Goal: Book appointment/travel/reservation

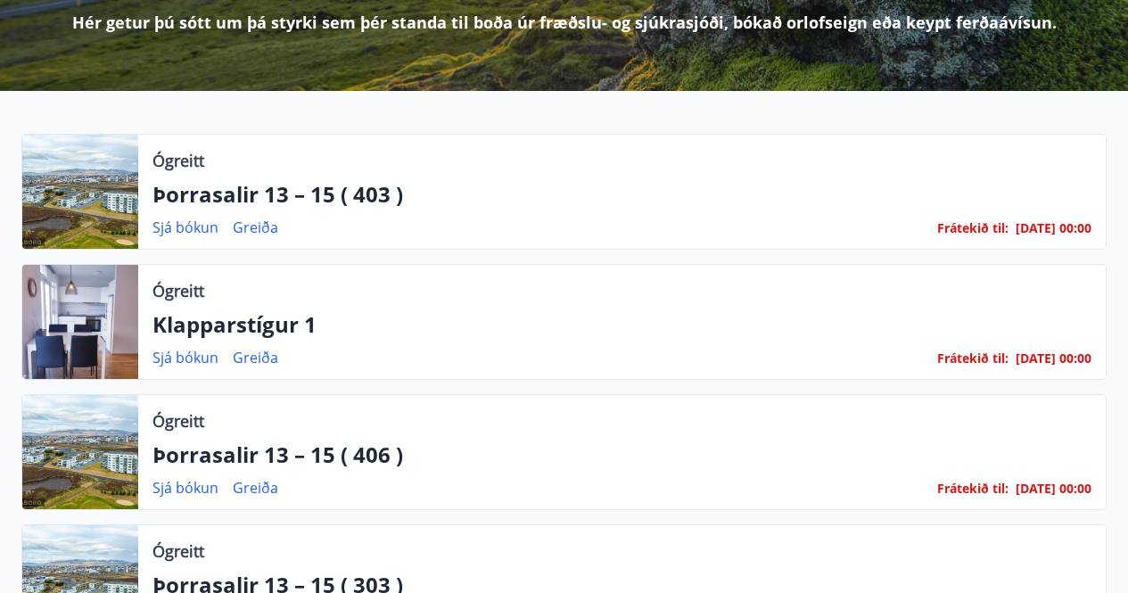
scroll to position [267, 0]
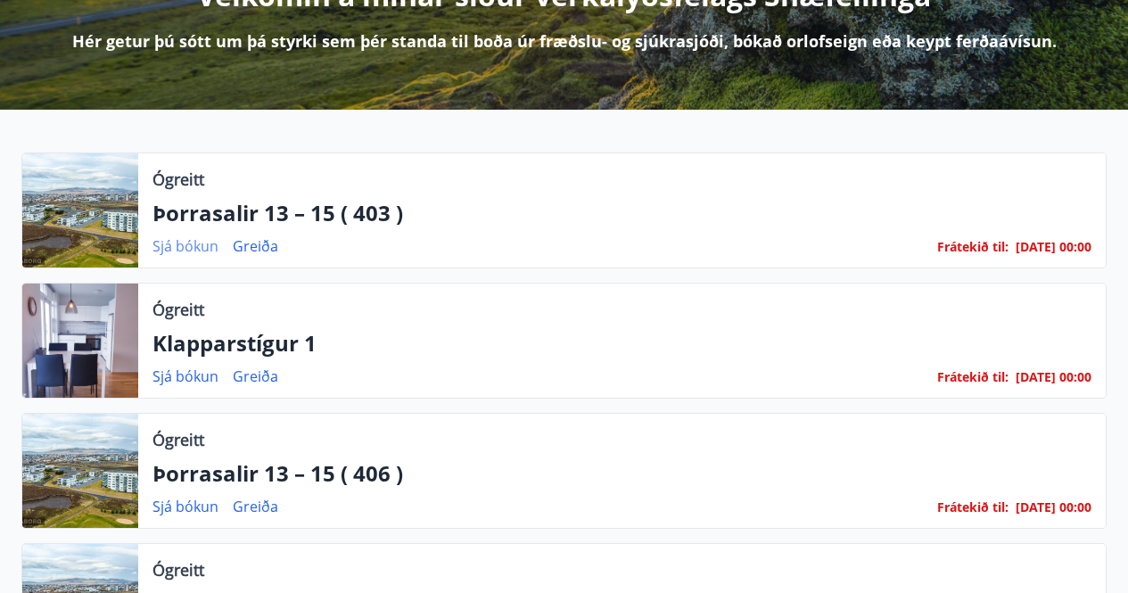
click at [194, 244] on link "Sjá bókun" at bounding box center [185, 246] width 66 height 20
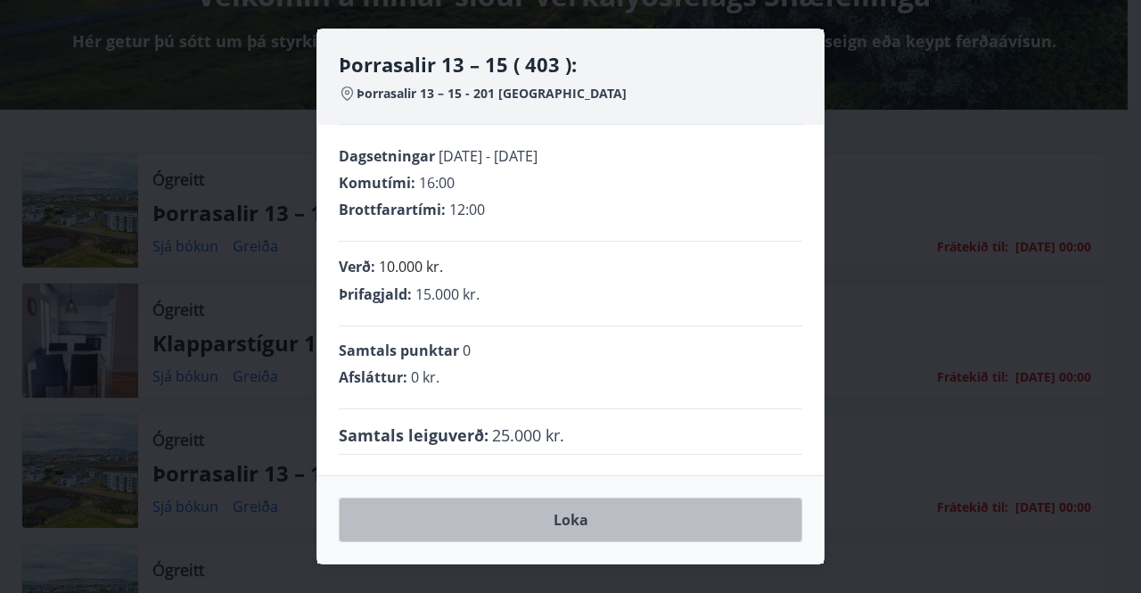
click at [571, 525] on button "Loka" at bounding box center [571, 519] width 464 height 45
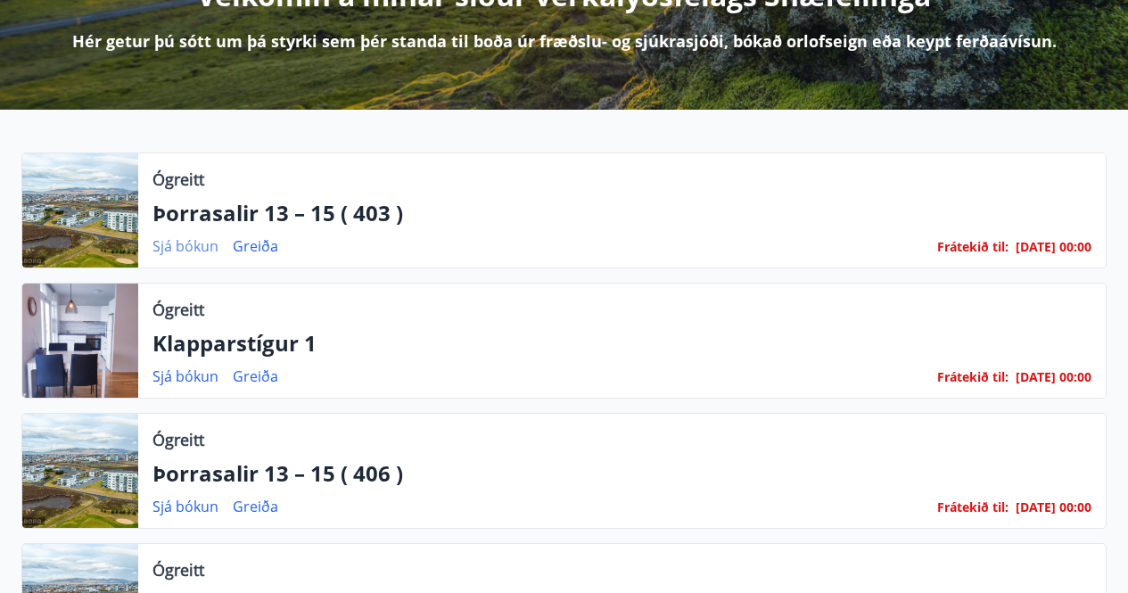
click at [187, 242] on link "Sjá bókun" at bounding box center [185, 246] width 66 height 20
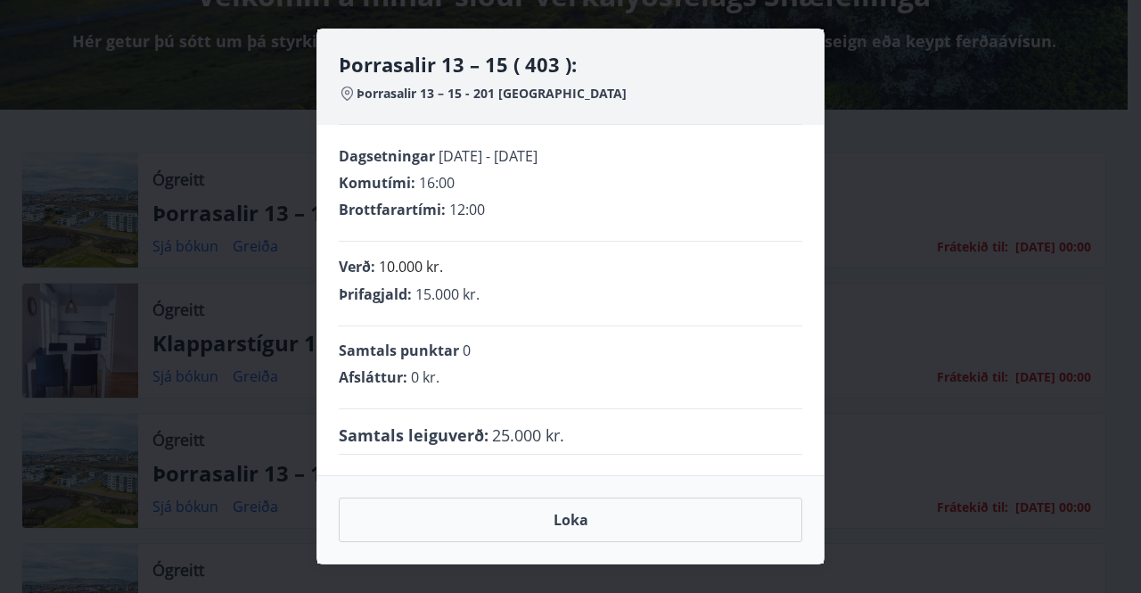
click at [960, 47] on div "Þorrasalir 13 – 15 ( 403 ): Þorrasalir 13 – 15 - 201 Kópavogur Dagsetningar 20.…" at bounding box center [570, 296] width 1141 height 593
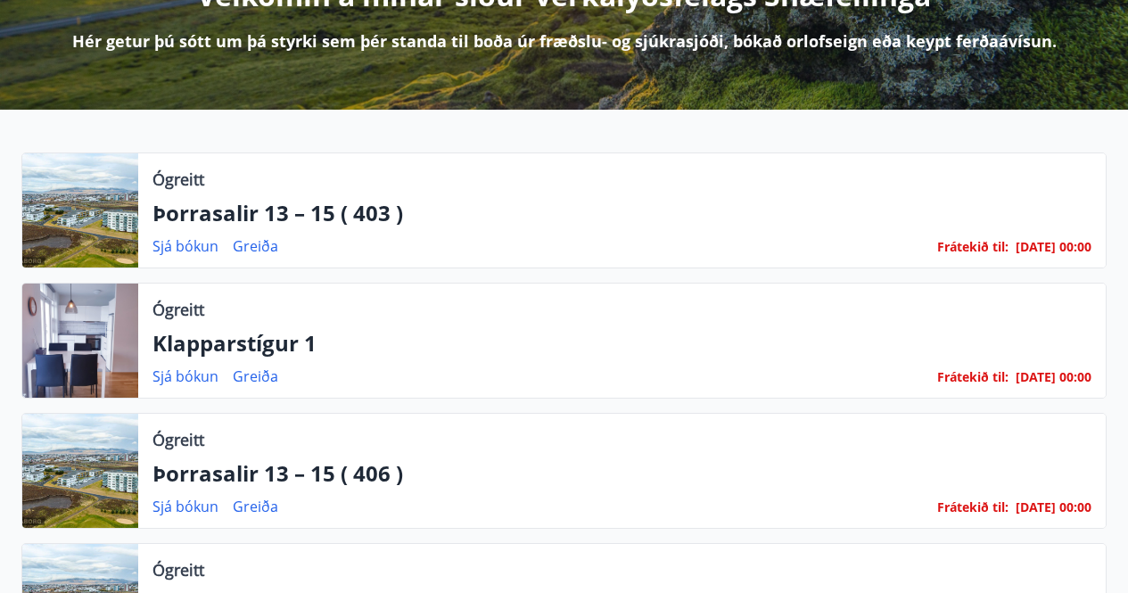
click at [279, 213] on p "Þorrasalir 13 – 15 ( 403 )" at bounding box center [621, 213] width 939 height 30
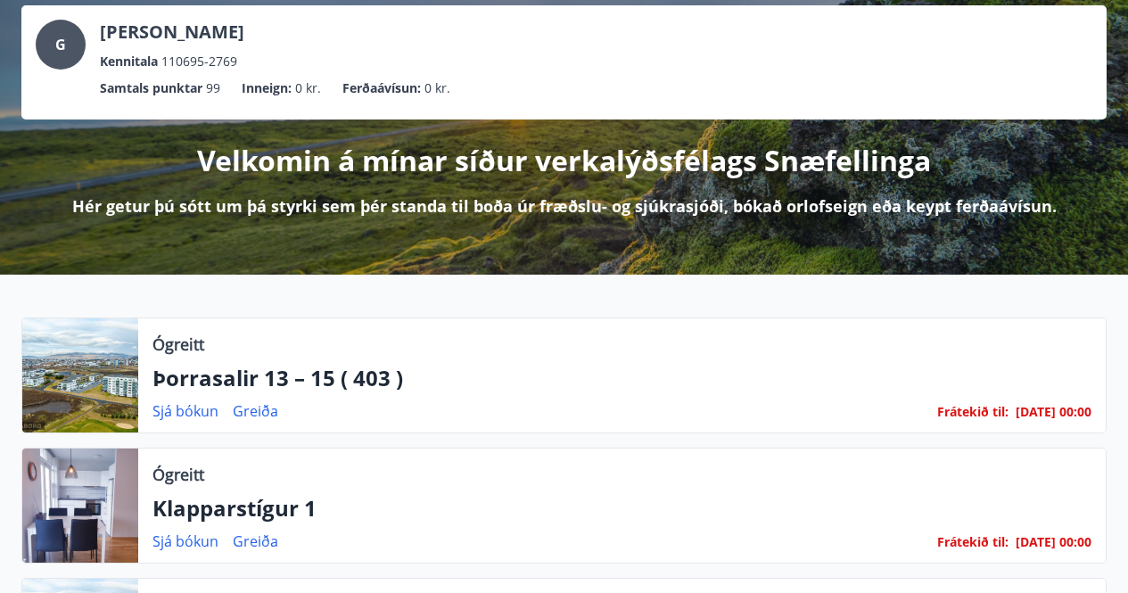
scroll to position [0, 0]
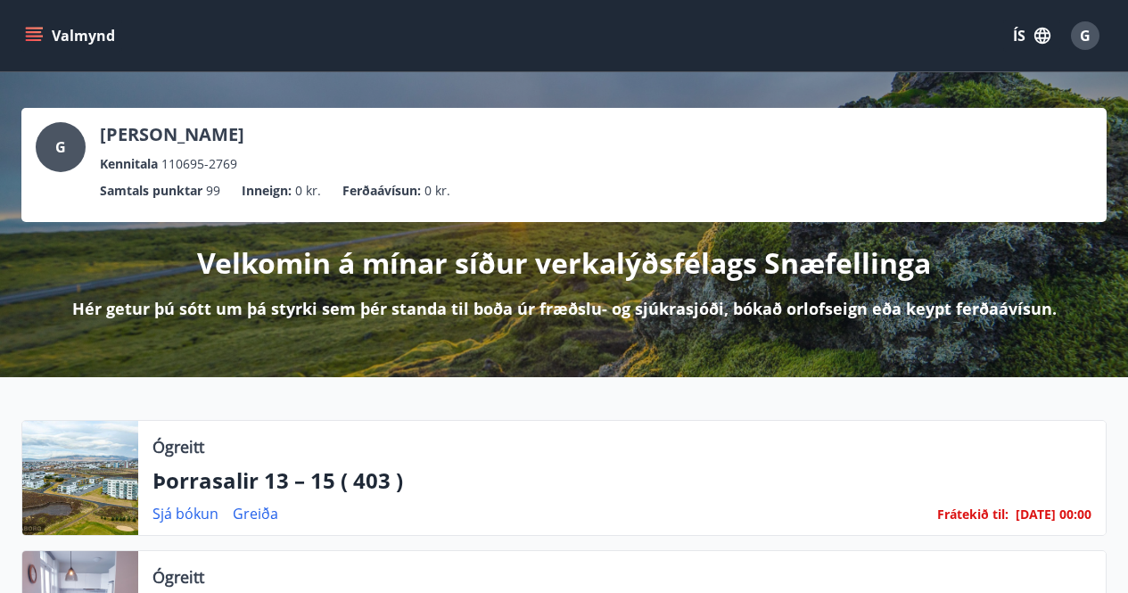
click at [34, 36] on icon "menu" at bounding box center [36, 36] width 20 height 2
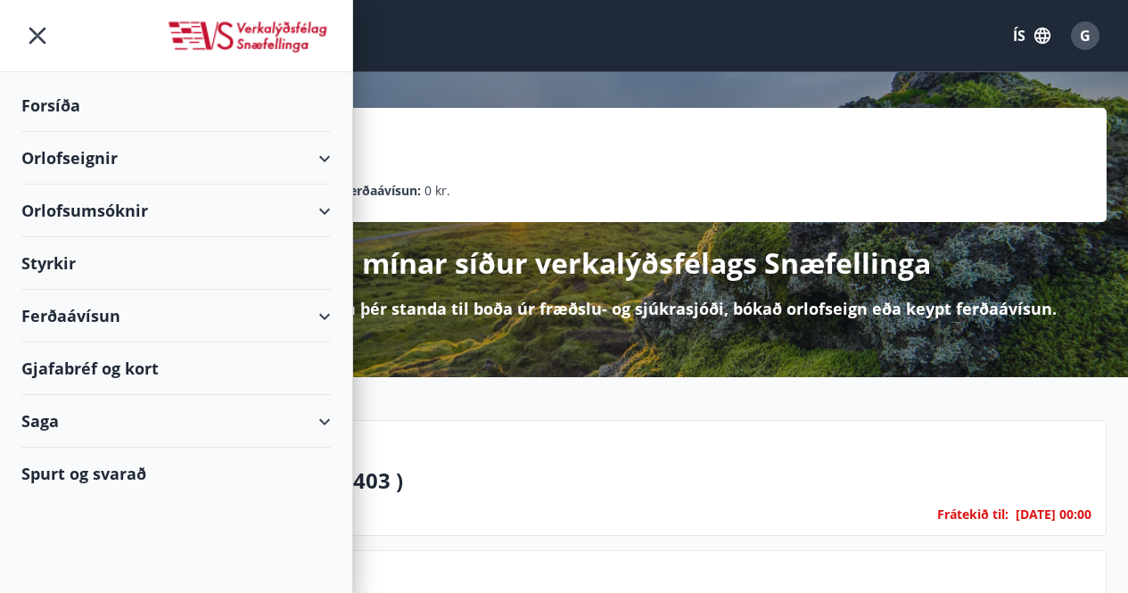
click at [325, 159] on div "Orlofseignir" at bounding box center [175, 158] width 309 height 53
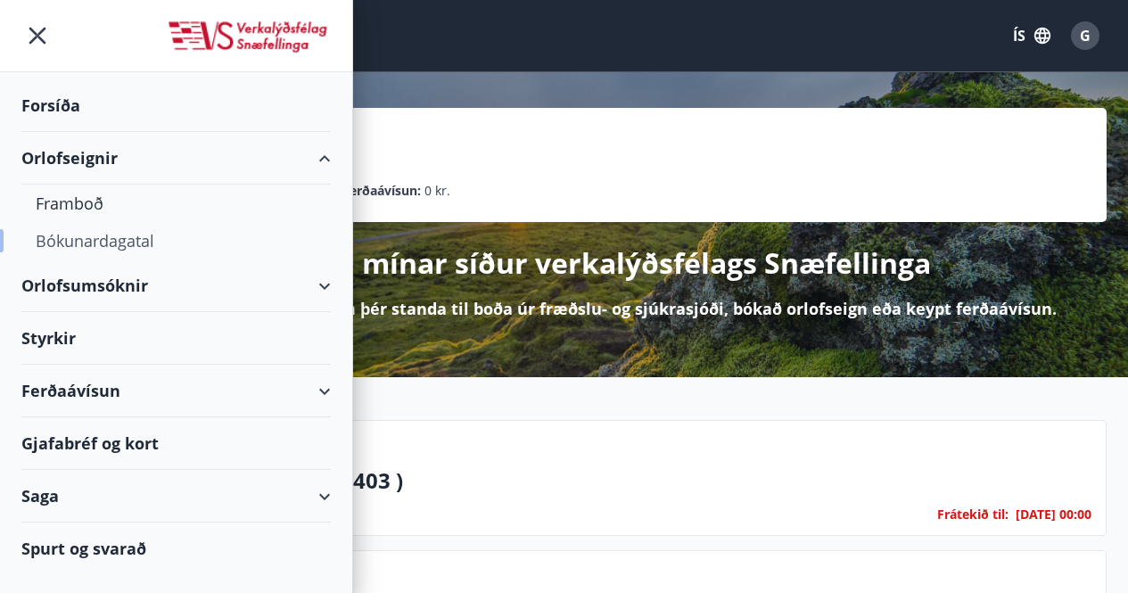
click at [135, 234] on div "Bókunardagatal" at bounding box center [176, 240] width 281 height 37
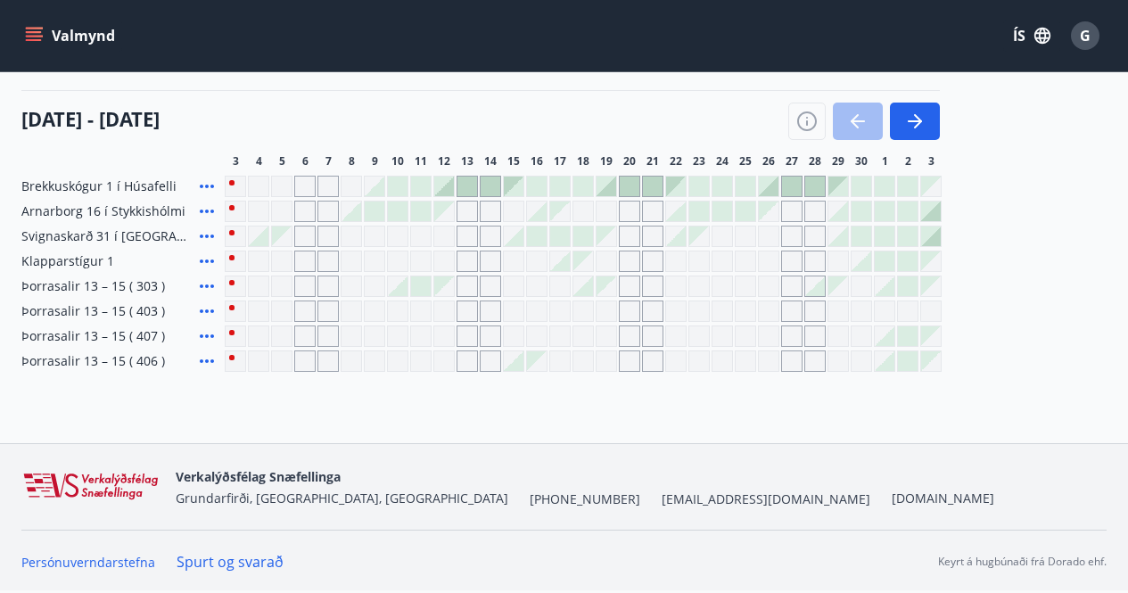
scroll to position [109, 0]
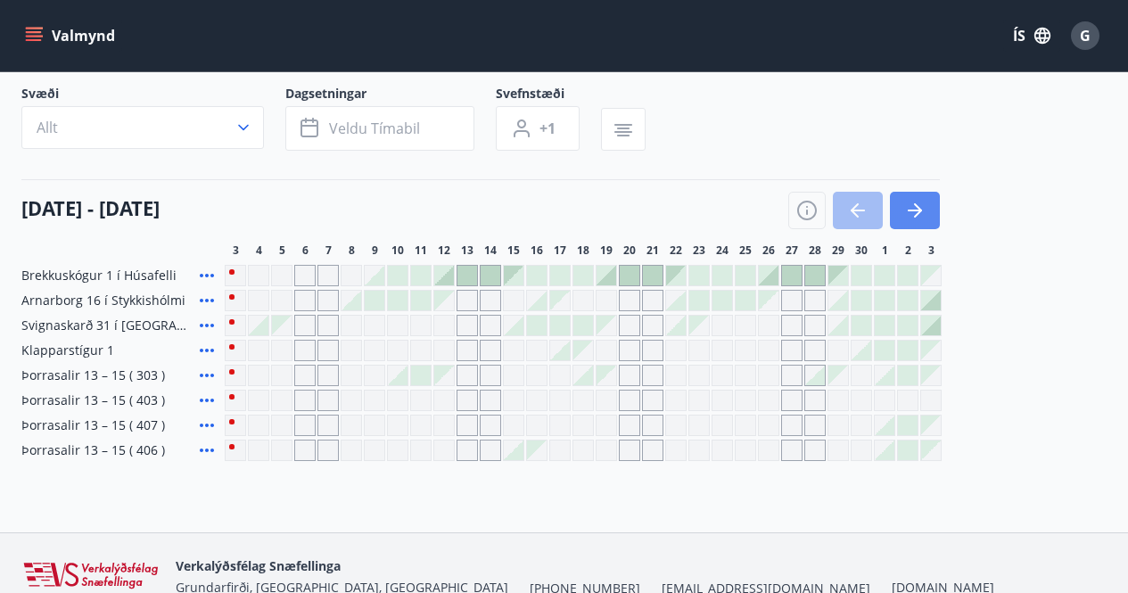
click at [930, 205] on button "button" at bounding box center [915, 210] width 50 height 37
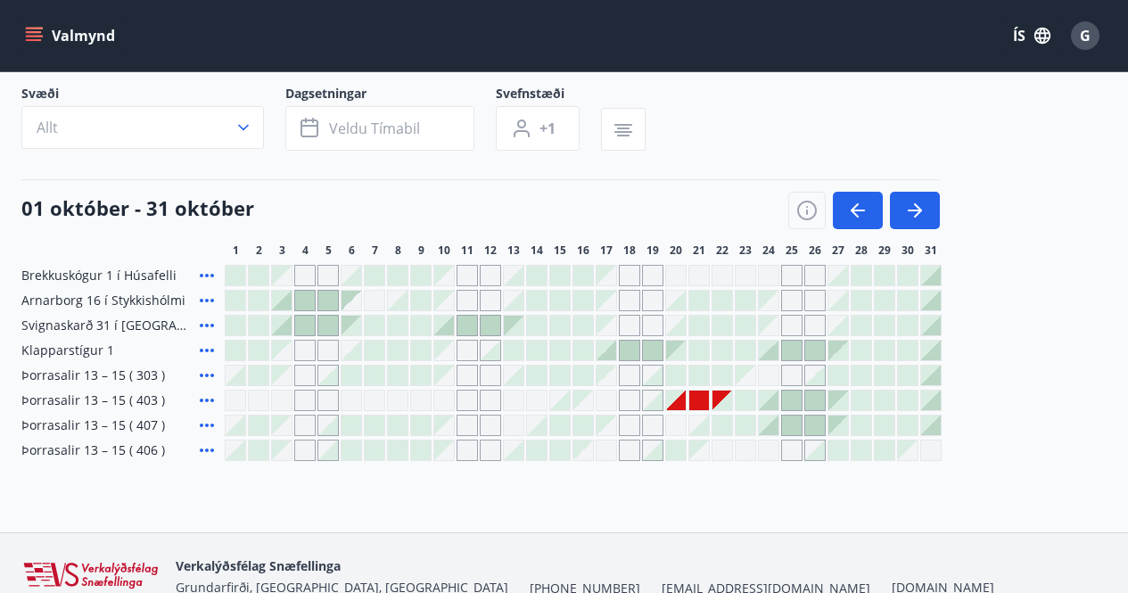
click at [677, 398] on div "Gráir dagar eru ekki bókanlegir" at bounding box center [676, 400] width 20 height 20
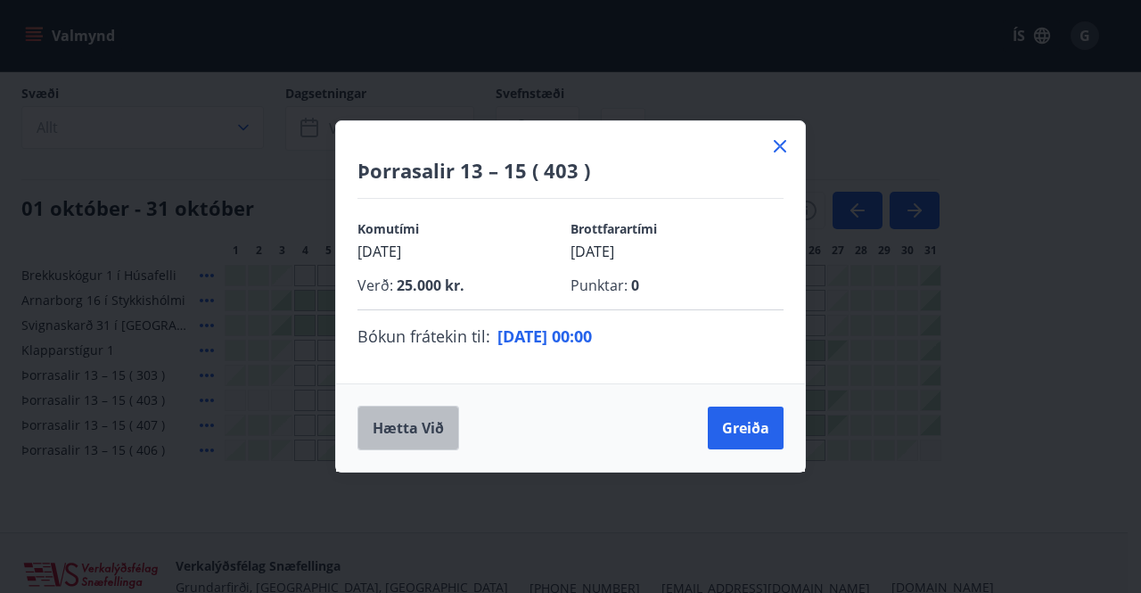
click at [411, 428] on button "Hætta við" at bounding box center [408, 428] width 102 height 45
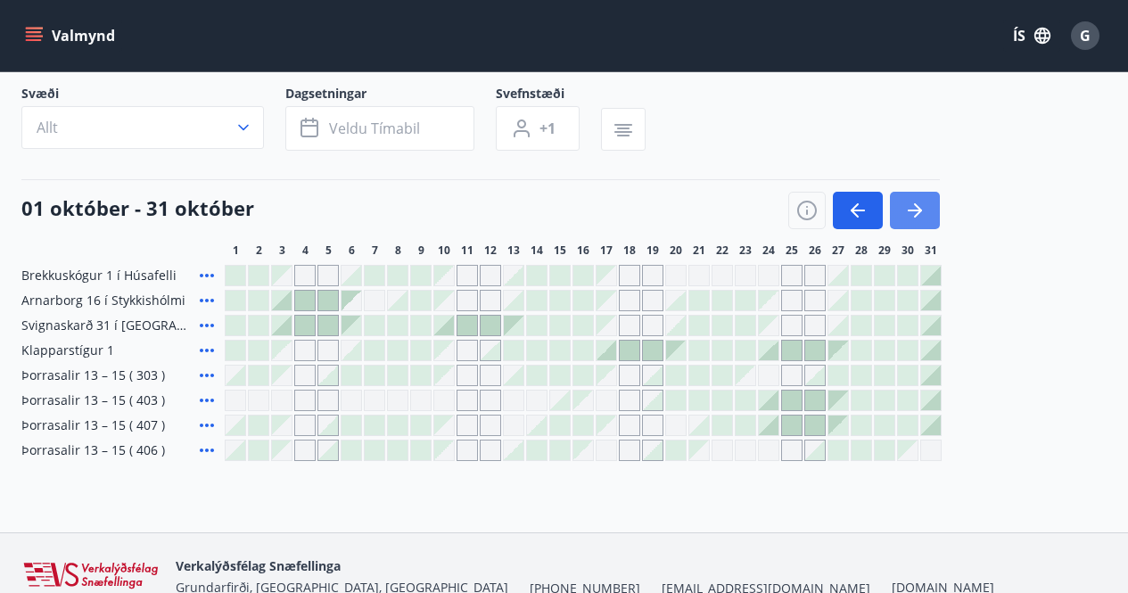
click at [914, 200] on icon "button" at bounding box center [914, 210] width 21 height 21
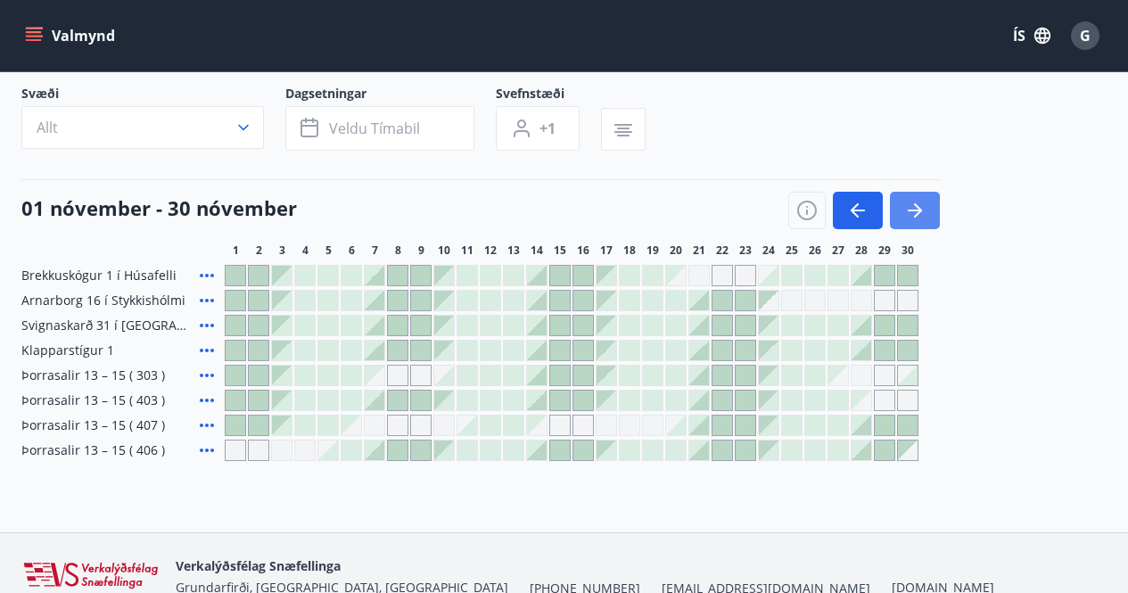
click at [921, 208] on icon "button" at bounding box center [914, 210] width 21 height 21
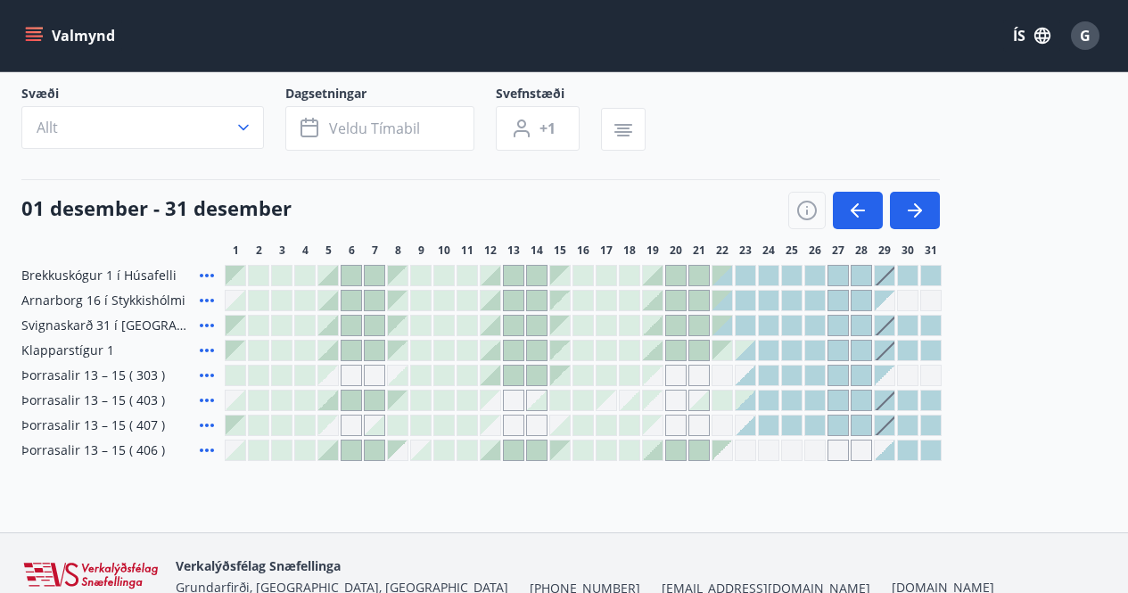
click at [303, 395] on div at bounding box center [305, 400] width 20 height 20
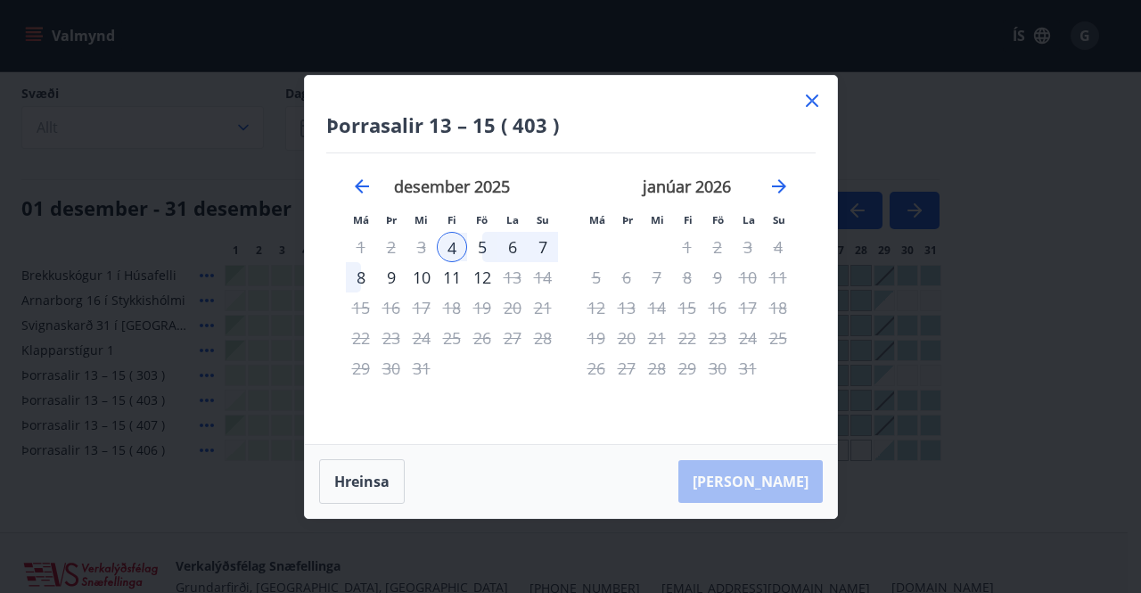
click at [542, 245] on div "7" at bounding box center [543, 247] width 30 height 30
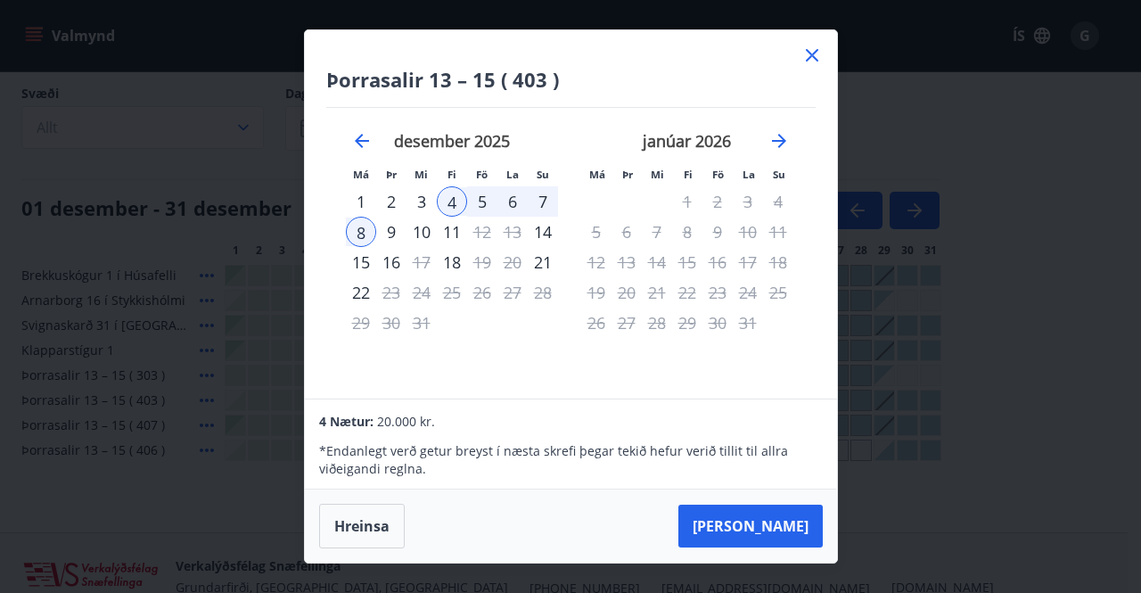
click at [480, 199] on div "5" at bounding box center [482, 201] width 30 height 30
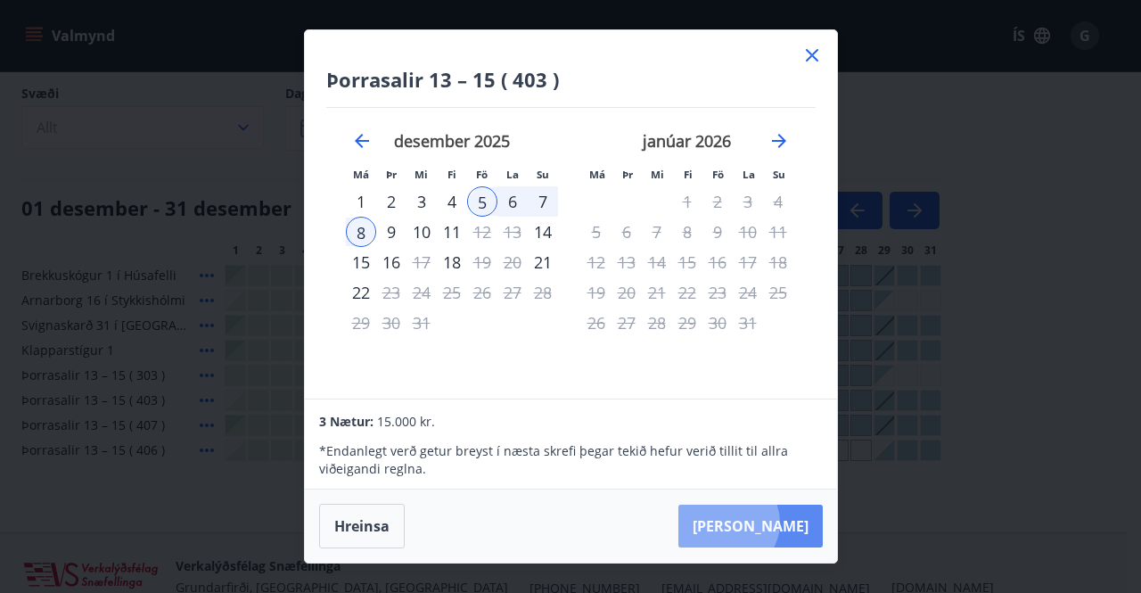
click at [782, 522] on button "Taka Frá" at bounding box center [750, 526] width 144 height 43
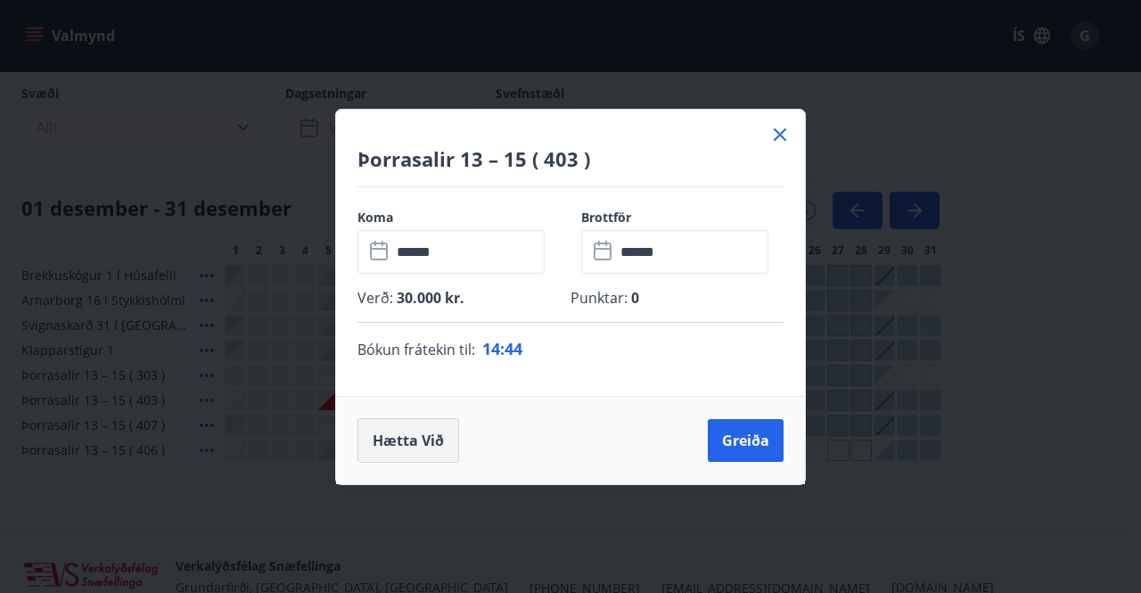
click at [414, 438] on button "Hætta við" at bounding box center [408, 440] width 102 height 45
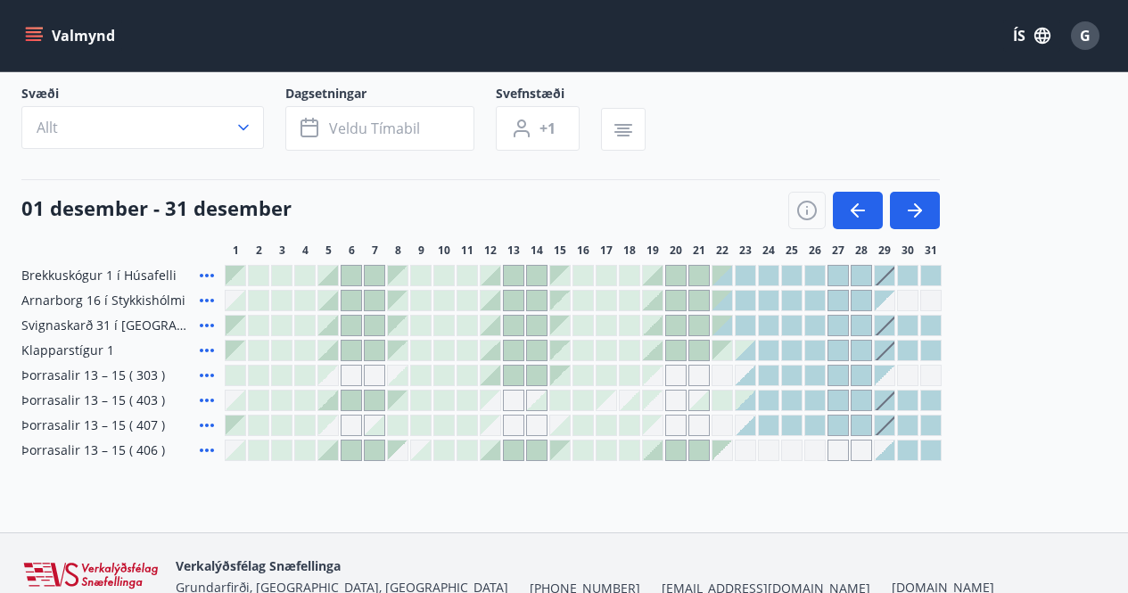
click at [36, 31] on icon "menu" at bounding box center [34, 32] width 16 height 2
click at [986, 296] on div "Brekkuskógur 1 í Húsafelli Arnarborg 16 í Stykkishólmi Svignaskarð 31 í Borgarf…" at bounding box center [563, 363] width 1085 height 196
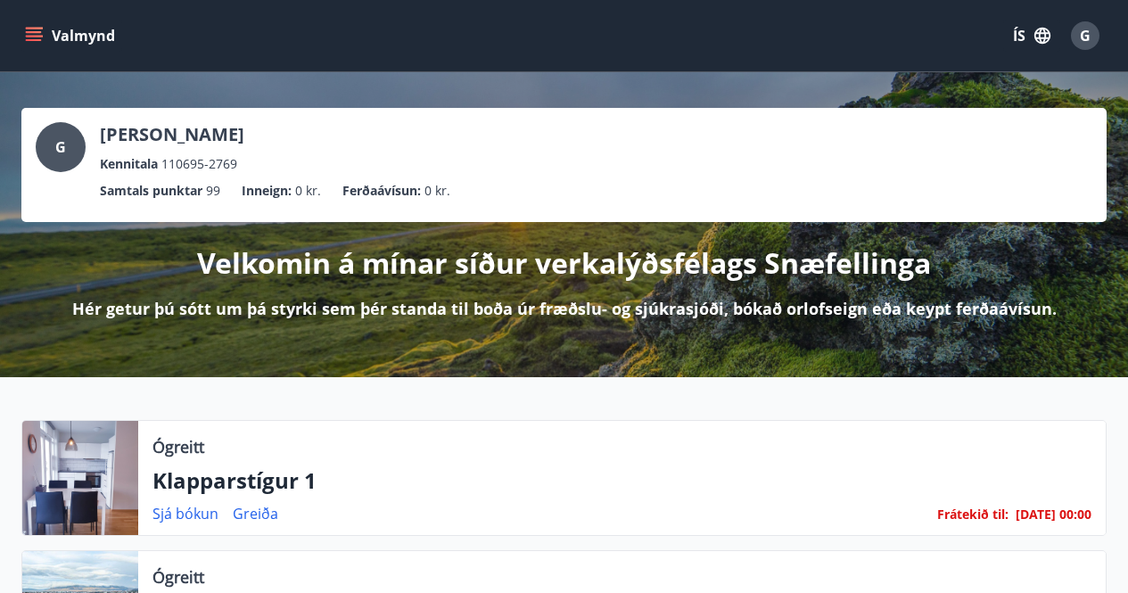
scroll to position [357, 0]
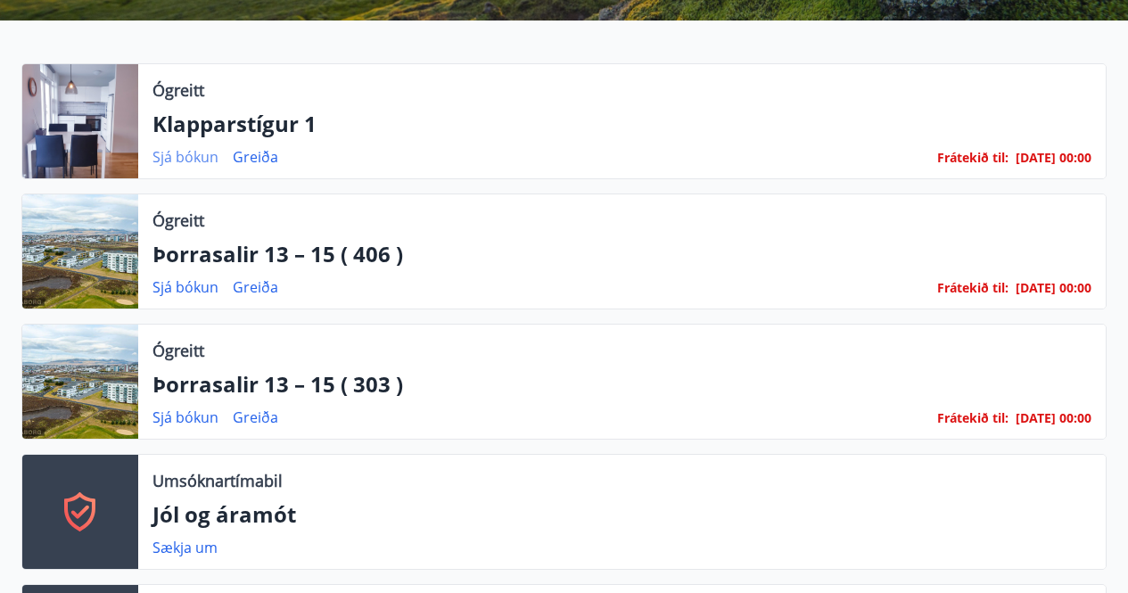
click at [185, 154] on link "Sjá bókun" at bounding box center [185, 157] width 66 height 20
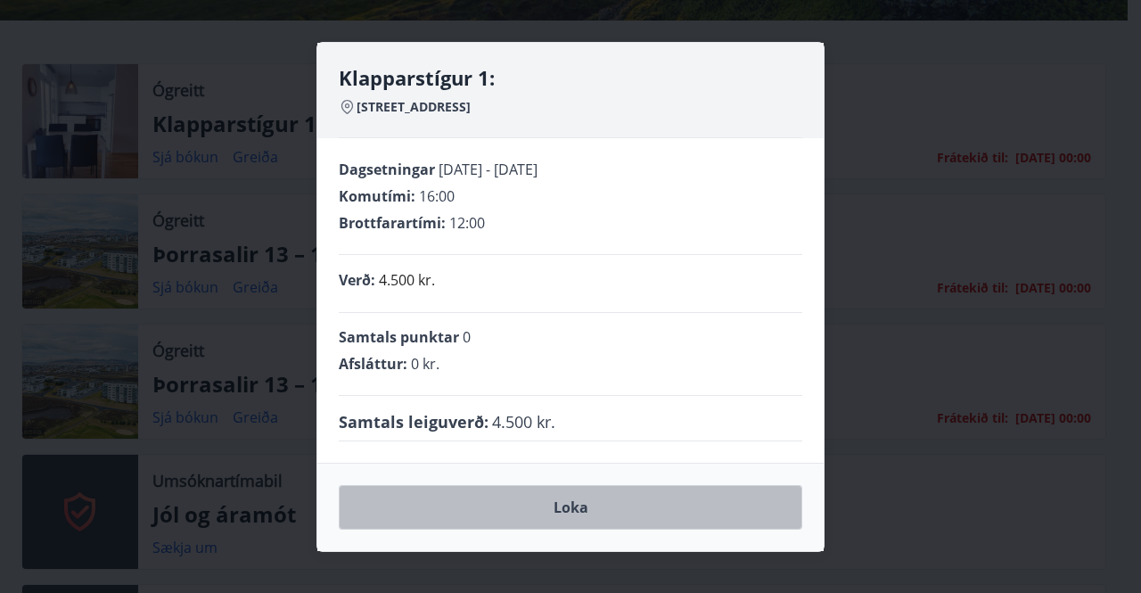
click at [563, 502] on button "Loka" at bounding box center [571, 507] width 464 height 45
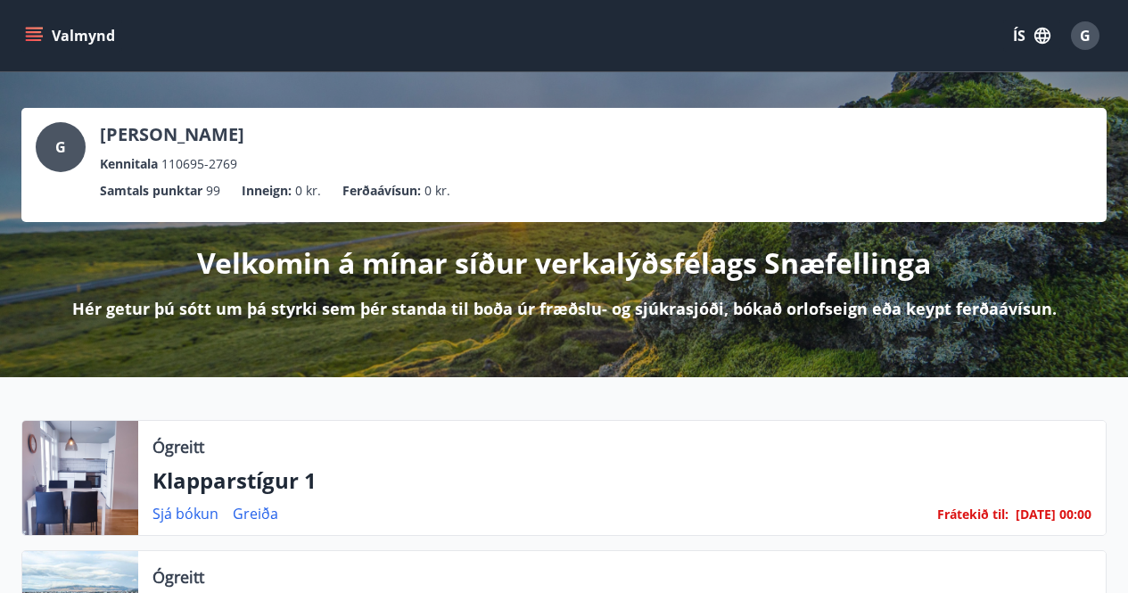
scroll to position [178, 0]
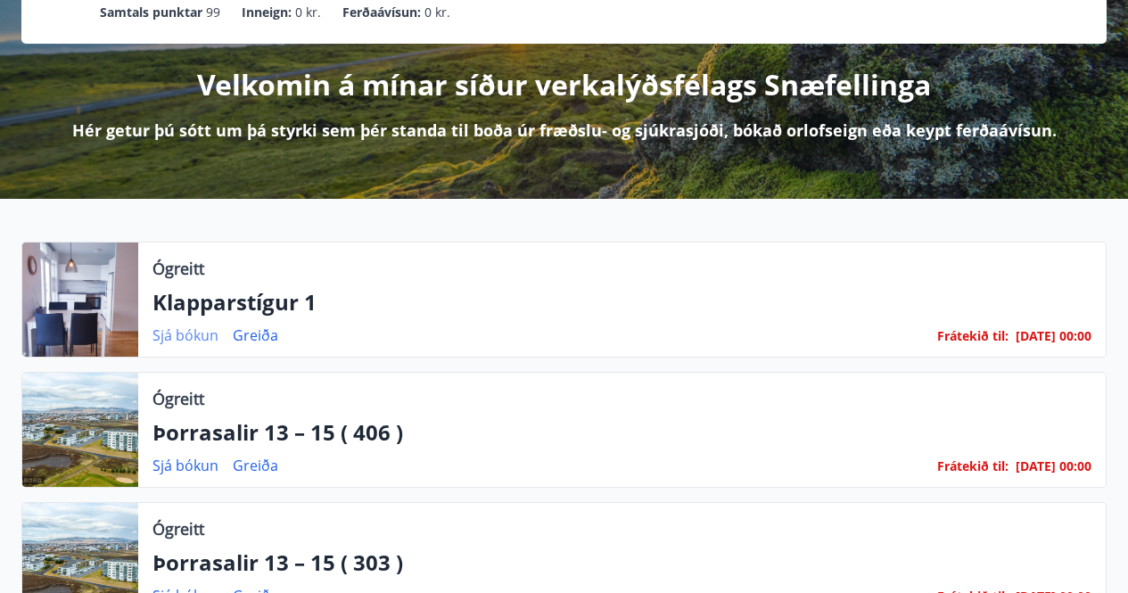
click at [177, 335] on link "Sjá bókun" at bounding box center [185, 335] width 66 height 20
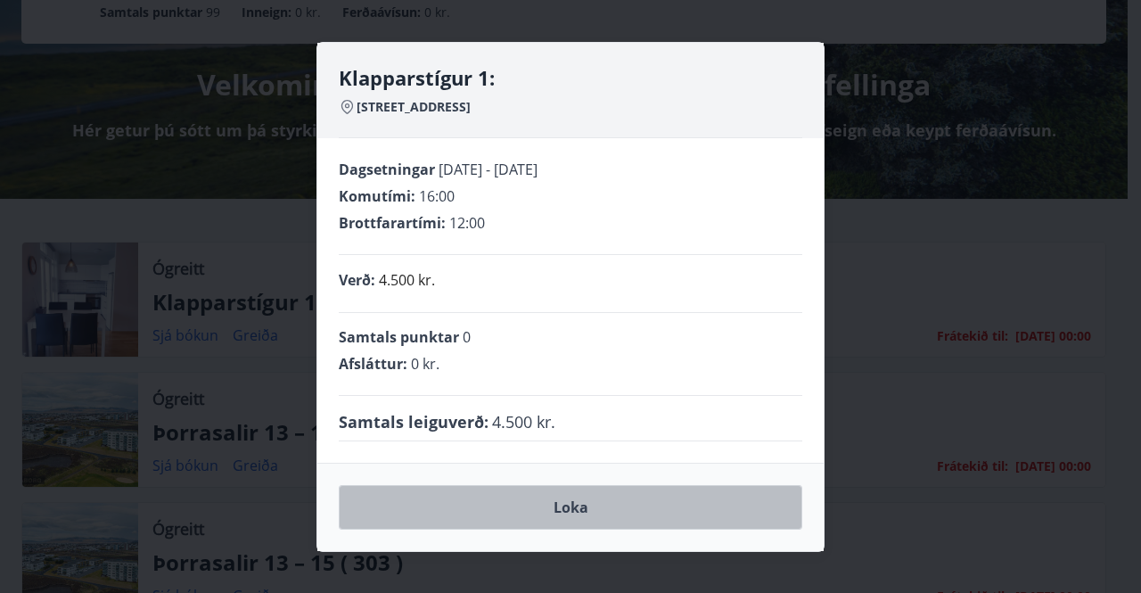
click at [572, 503] on button "Loka" at bounding box center [571, 507] width 464 height 45
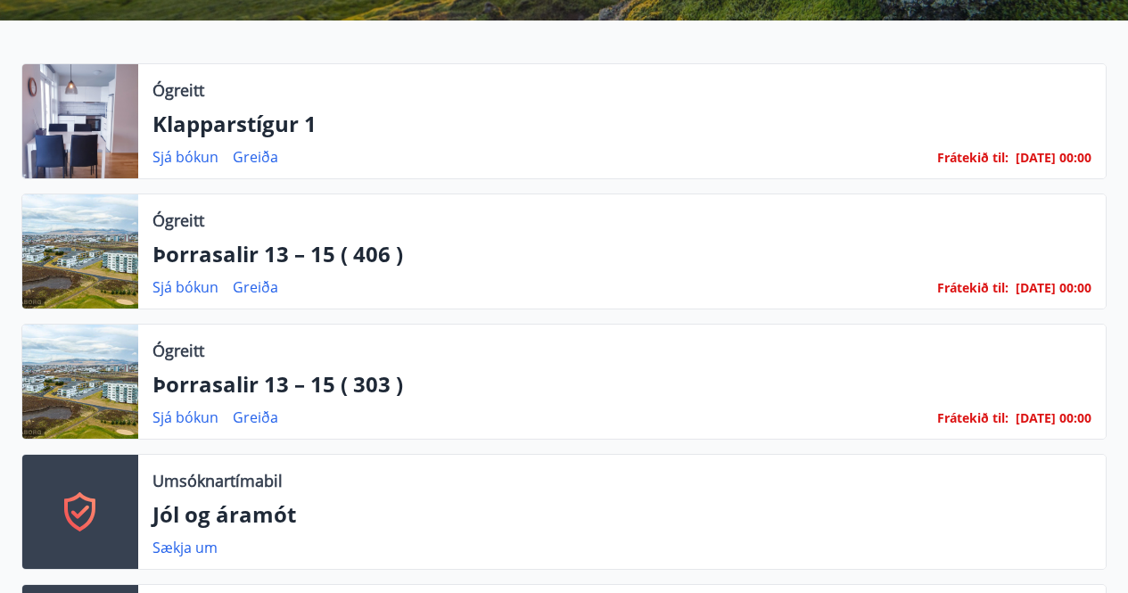
scroll to position [0, 0]
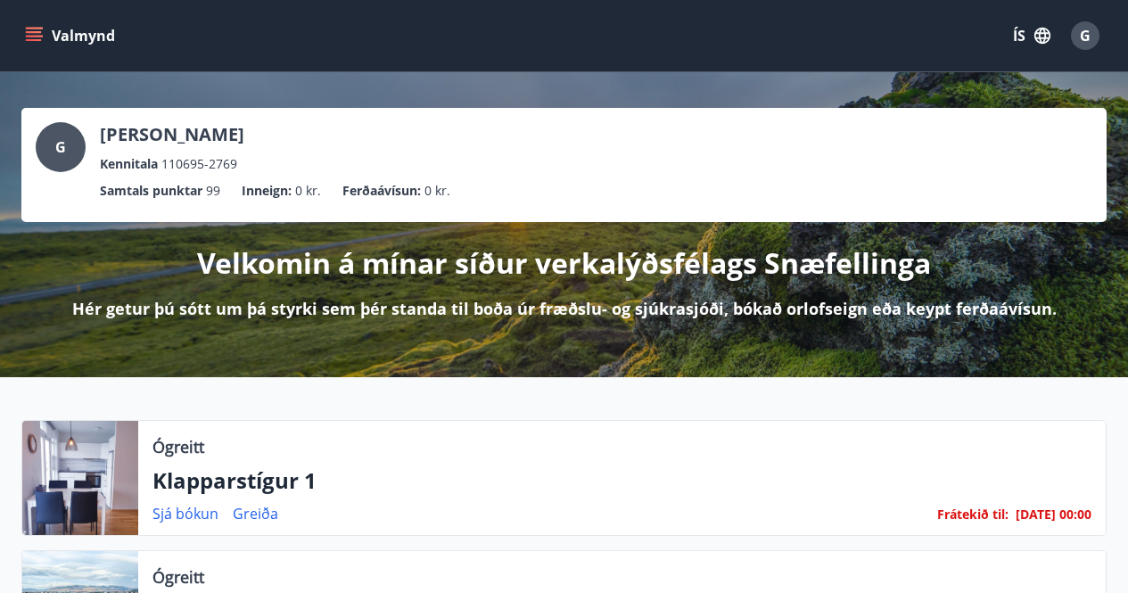
click at [34, 33] on icon "menu" at bounding box center [34, 36] width 18 height 18
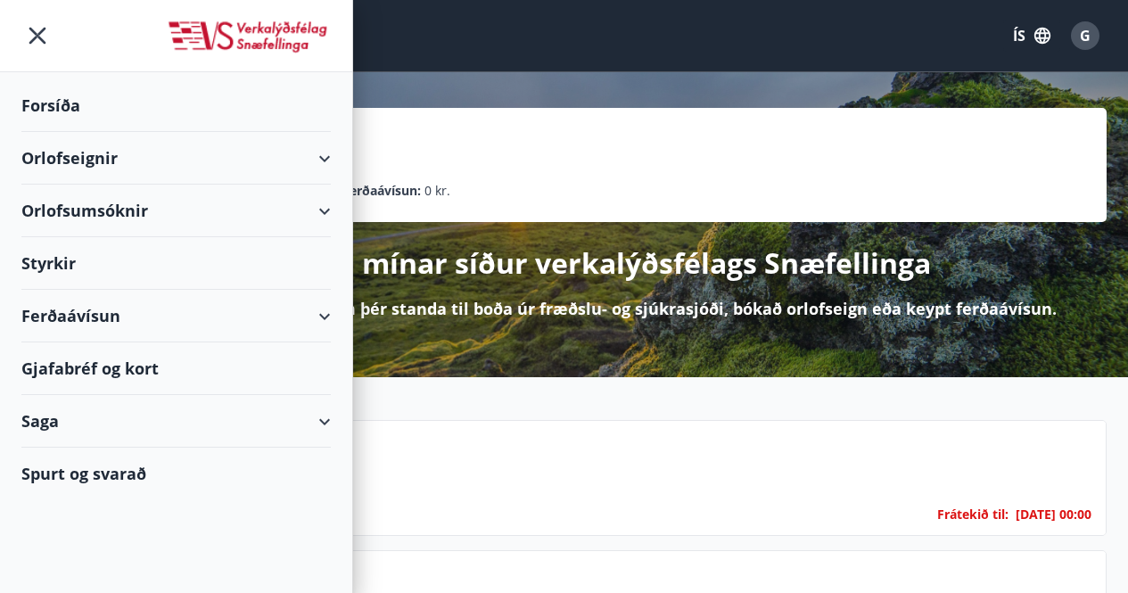
click at [321, 161] on div "Orlofseignir" at bounding box center [175, 158] width 309 height 53
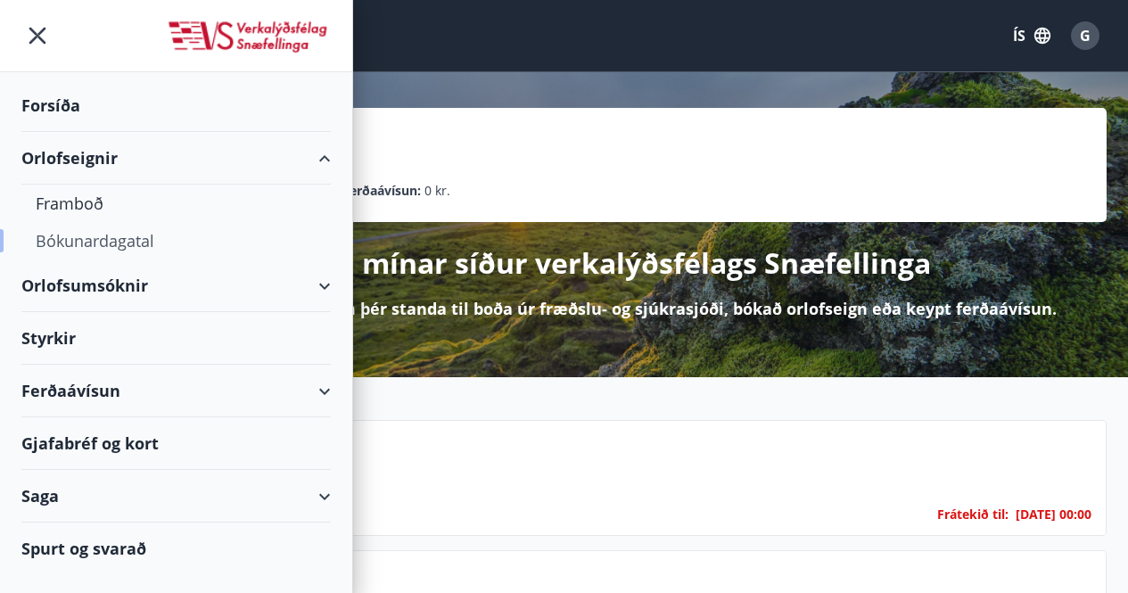
click at [103, 232] on div "Bókunardagatal" at bounding box center [176, 240] width 281 height 37
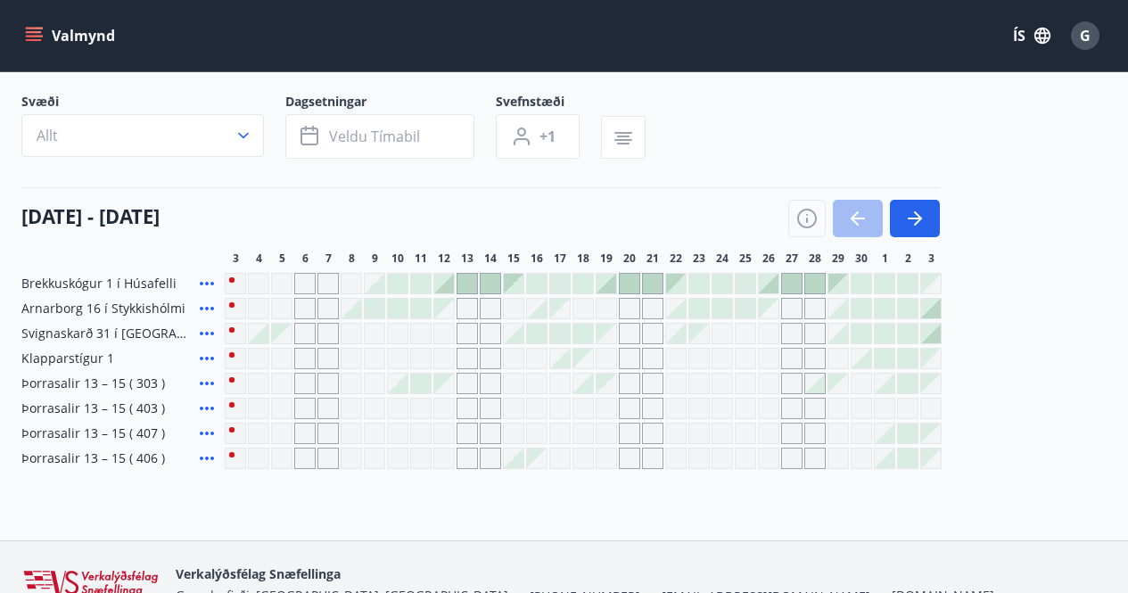
scroll to position [198, 0]
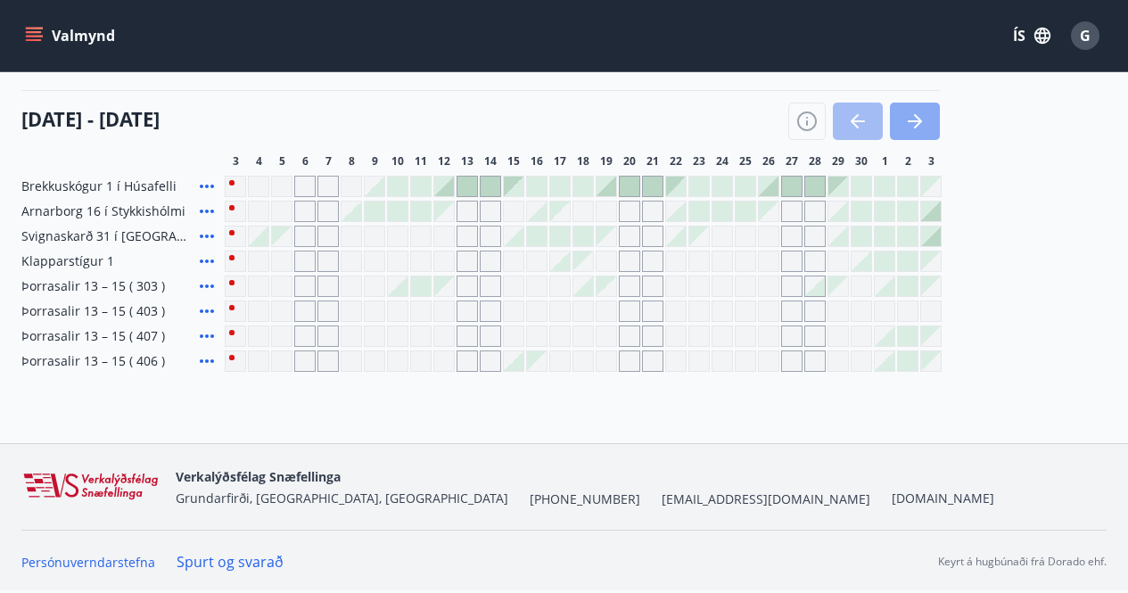
click at [910, 117] on icon "button" at bounding box center [914, 121] width 21 height 21
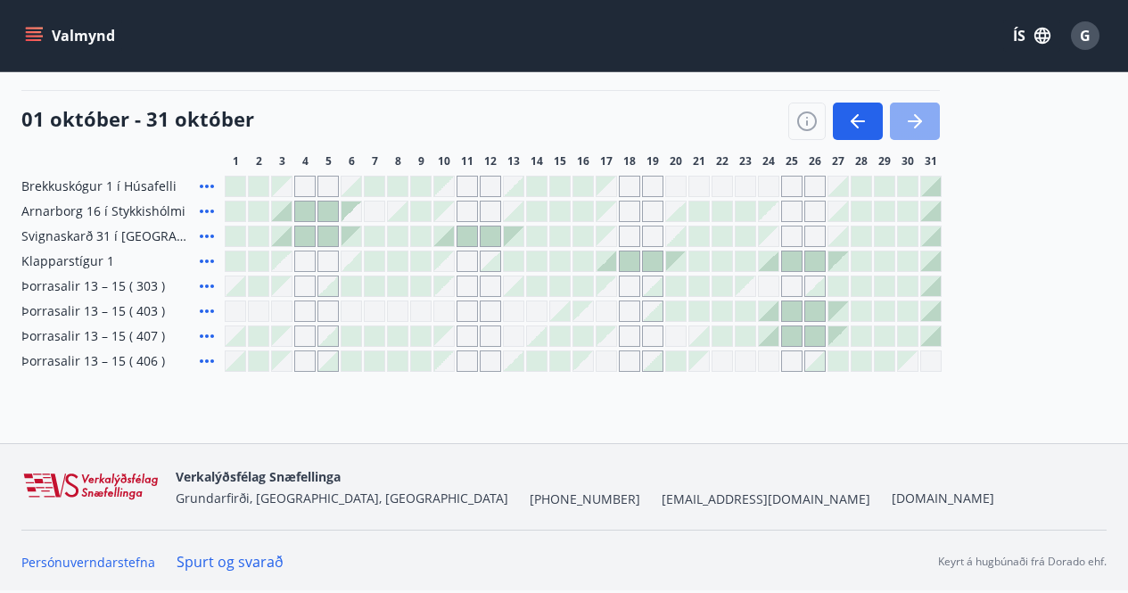
click at [910, 118] on icon "button" at bounding box center [914, 121] width 21 height 21
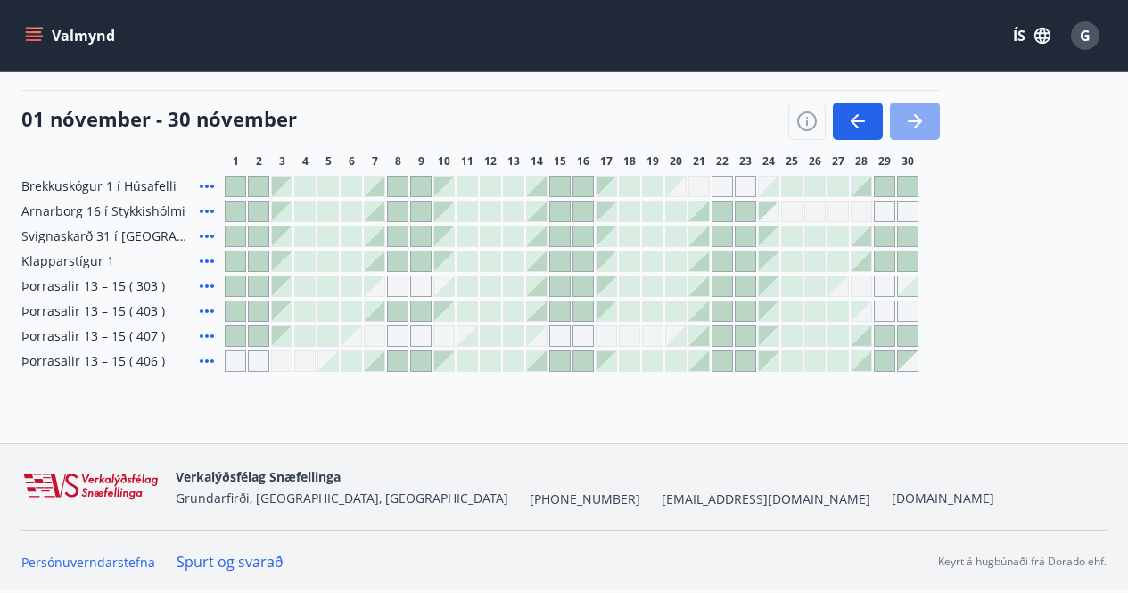
click at [911, 119] on icon "button" at bounding box center [914, 121] width 21 height 21
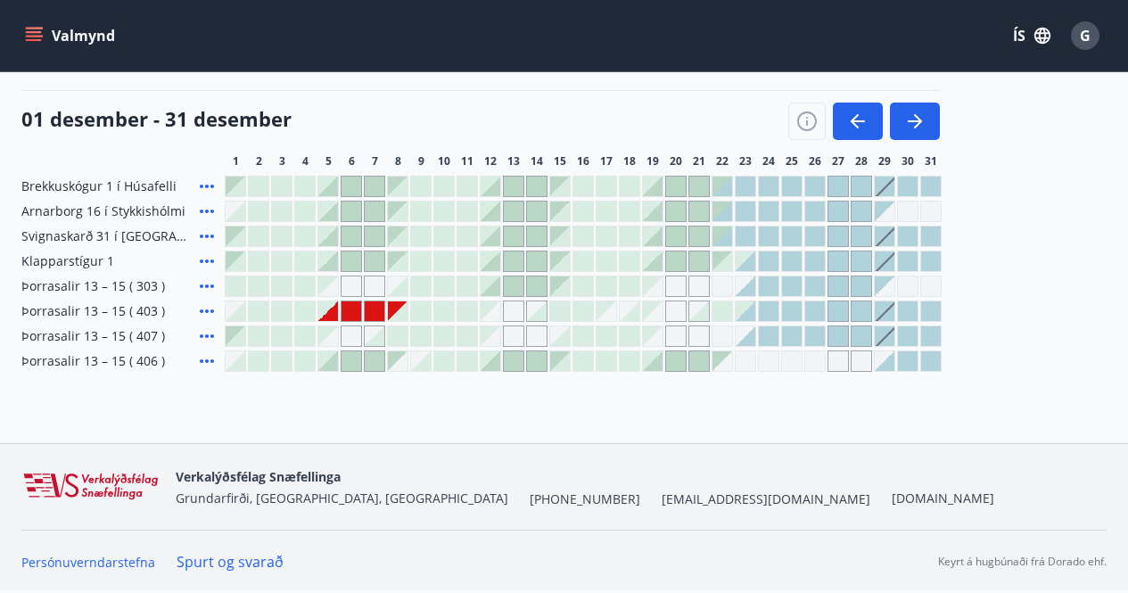
click at [332, 310] on div "Gráir dagar eru ekki bókanlegir" at bounding box center [328, 311] width 20 height 20
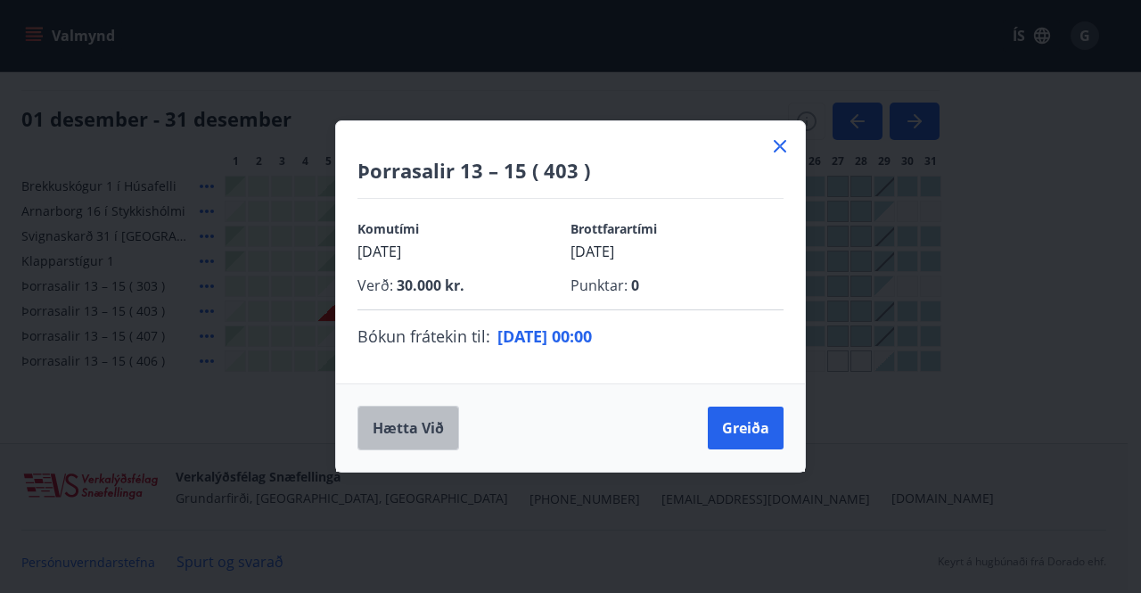
click at [427, 430] on button "Hætta við" at bounding box center [408, 428] width 102 height 45
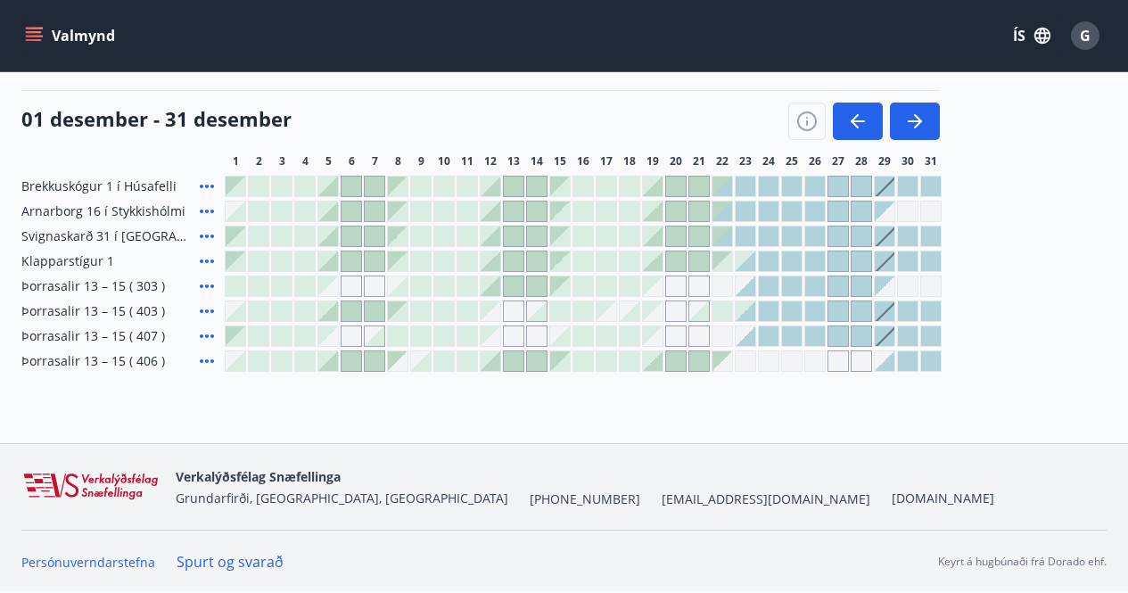
click at [330, 308] on div at bounding box center [328, 311] width 20 height 20
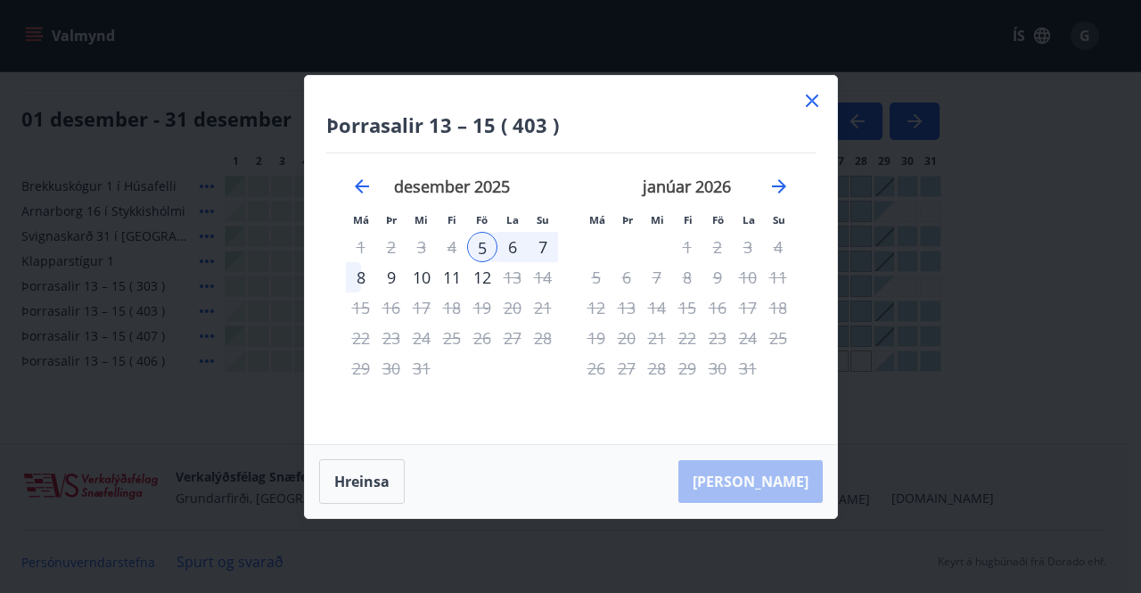
click at [362, 274] on div "8" at bounding box center [361, 277] width 30 height 30
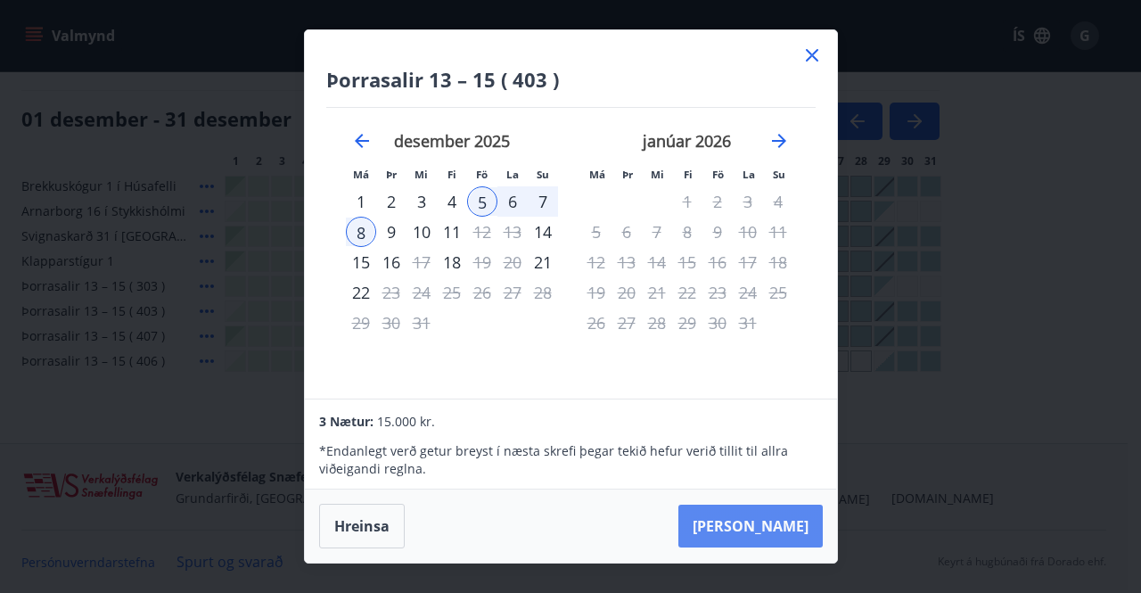
click at [778, 527] on button "Taka Frá" at bounding box center [750, 526] width 144 height 43
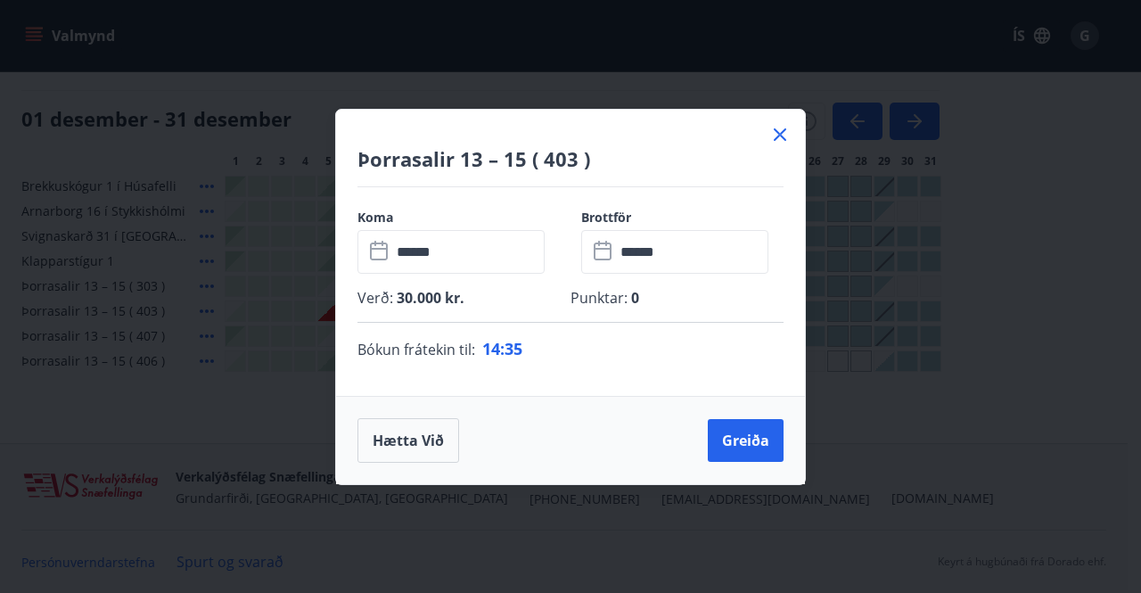
click at [780, 135] on icon at bounding box center [780, 134] width 3 height 3
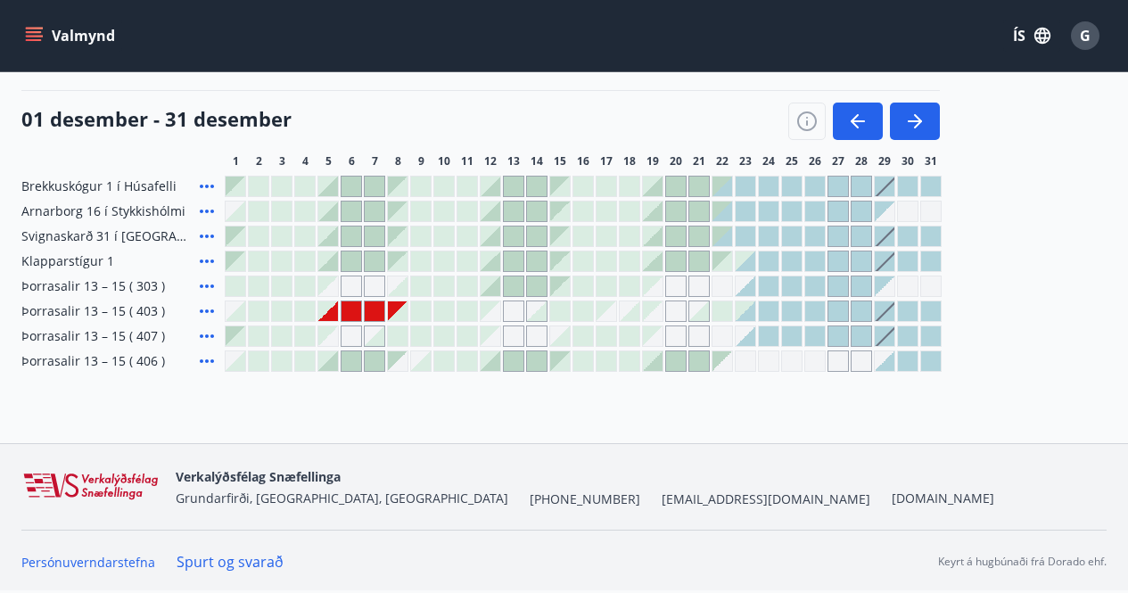
click at [330, 306] on div "Gráir dagar eru ekki bókanlegir" at bounding box center [328, 311] width 20 height 20
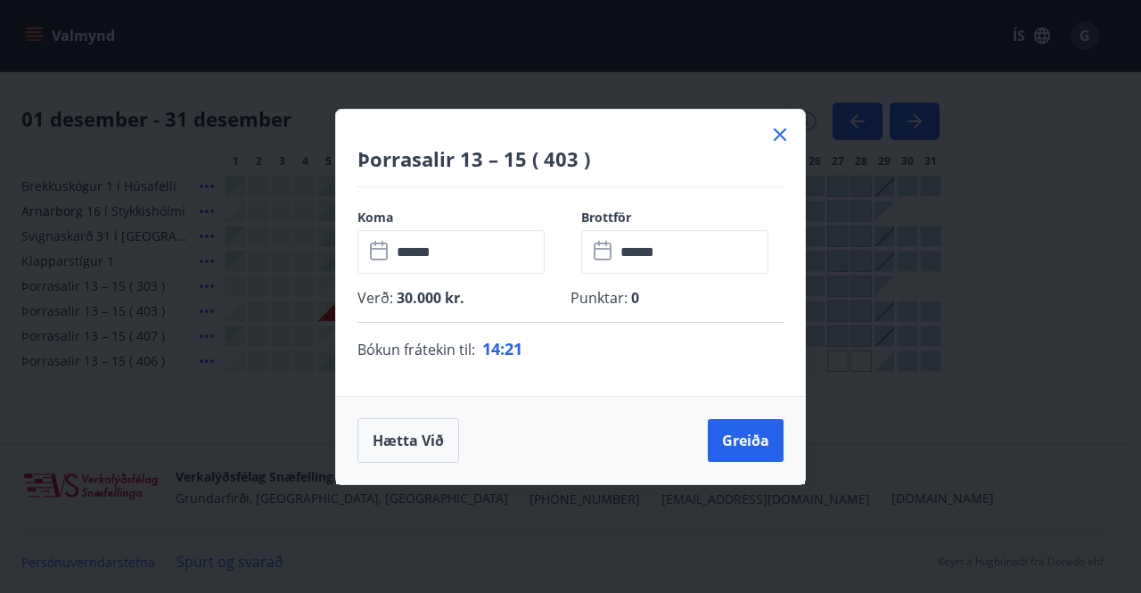
click at [779, 130] on icon at bounding box center [779, 134] width 21 height 21
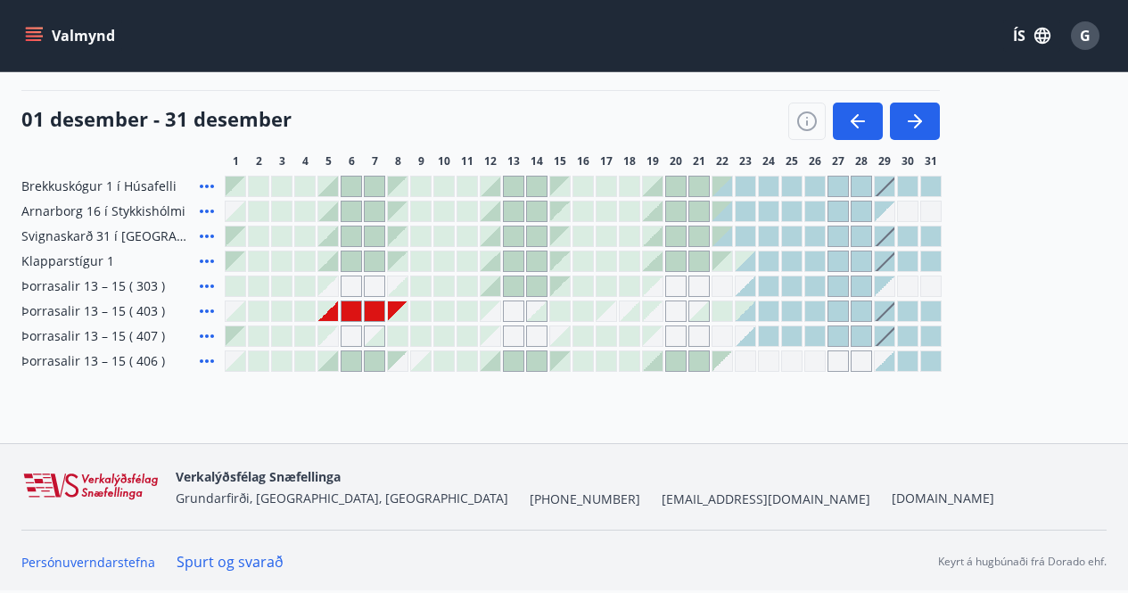
click at [324, 309] on div "Gráir dagar eru ekki bókanlegir" at bounding box center [328, 311] width 20 height 20
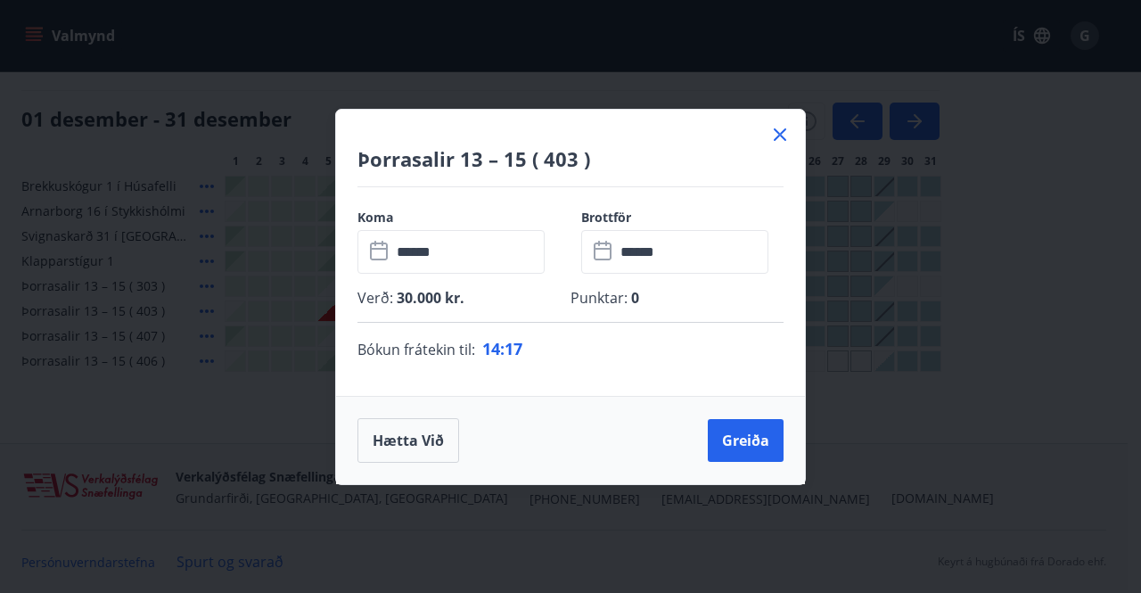
click at [332, 312] on div "Þorrasalir 13 – 15 ( 403 ) Koma ​ ****** ​ Brottför ​ ****** ​ Verð : 30.000 kr…" at bounding box center [570, 296] width 1141 height 593
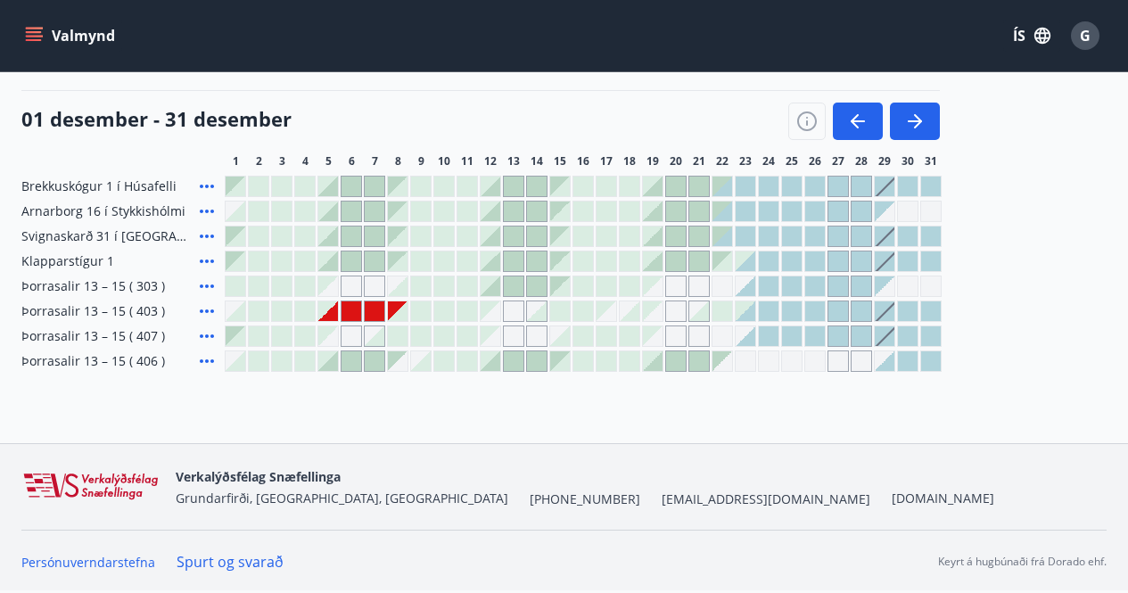
click at [332, 310] on div "Gráir dagar eru ekki bókanlegir" at bounding box center [328, 311] width 20 height 20
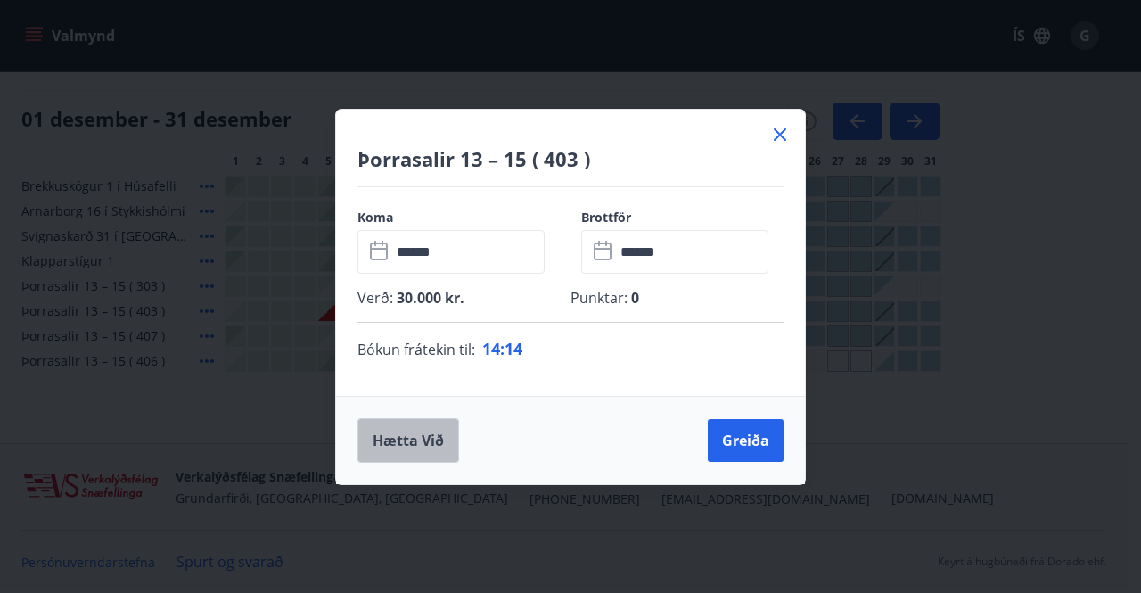
click at [418, 444] on button "Hætta við" at bounding box center [408, 440] width 102 height 45
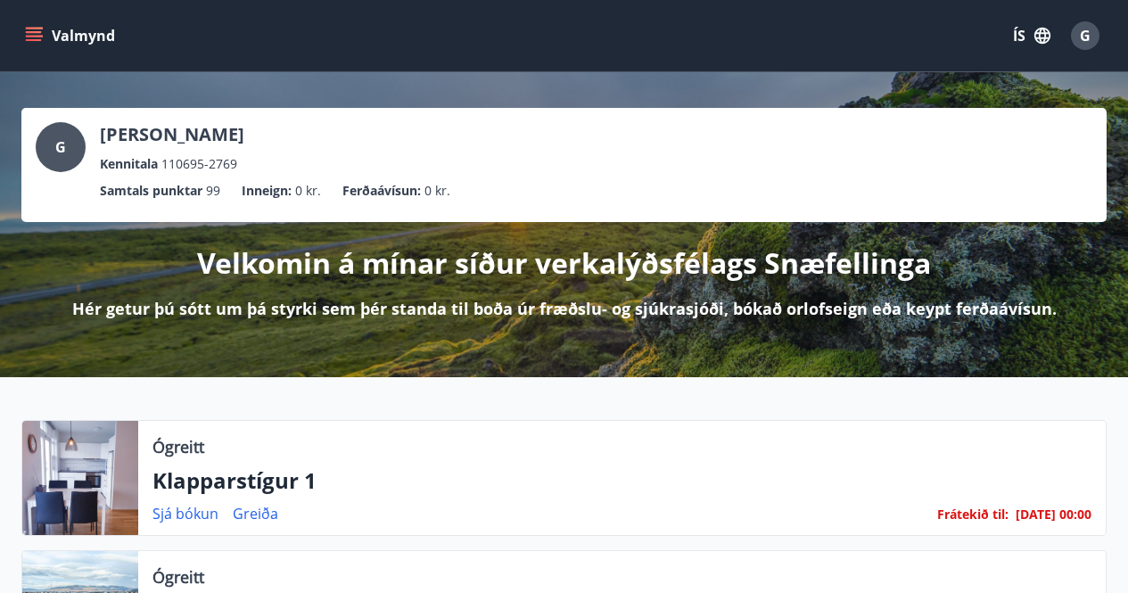
click at [1086, 32] on span "G" at bounding box center [1085, 36] width 11 height 20
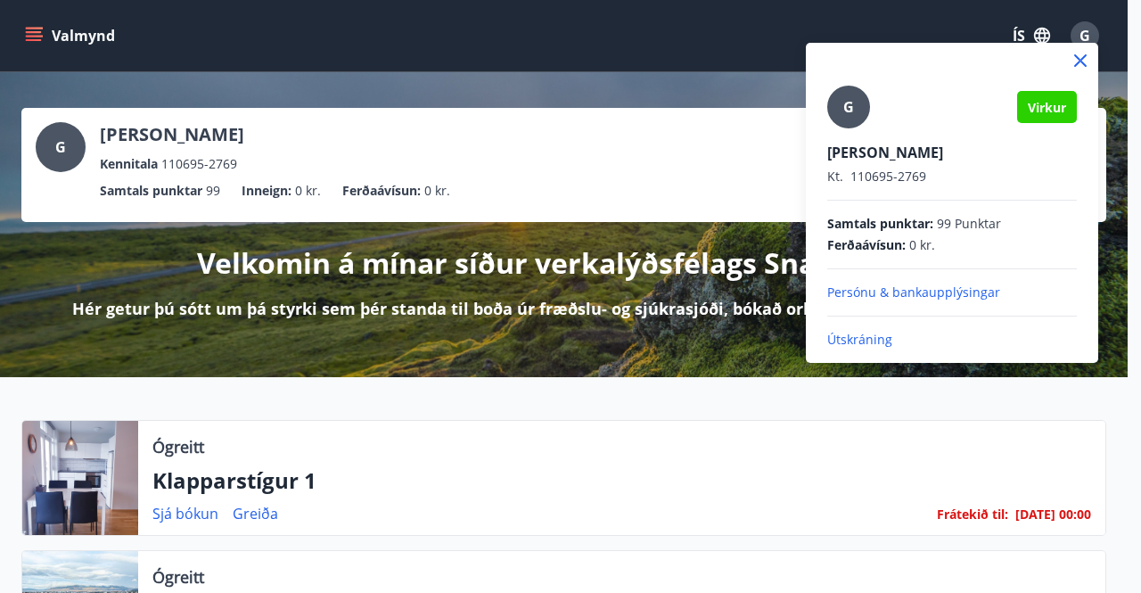
click at [877, 336] on p "Útskráning" at bounding box center [952, 340] width 250 height 18
